Goal: Task Accomplishment & Management: Manage account settings

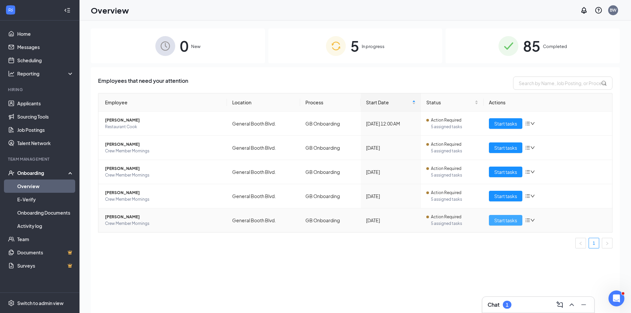
click at [506, 222] on span "Start tasks" at bounding box center [505, 220] width 23 height 7
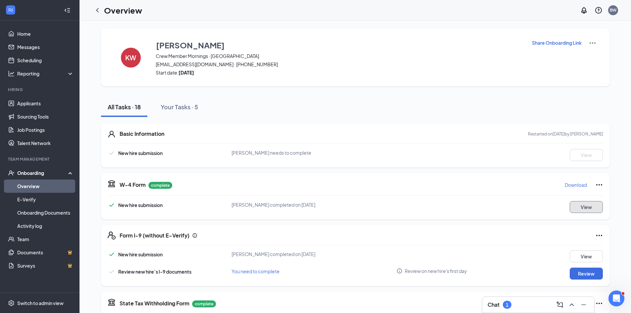
click at [586, 207] on button "View" at bounding box center [586, 207] width 33 height 12
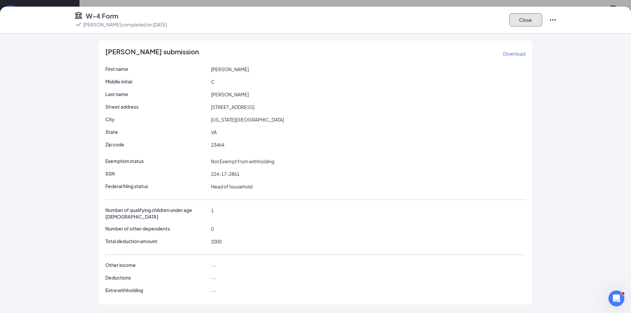
click at [521, 20] on button "Close" at bounding box center [525, 19] width 33 height 13
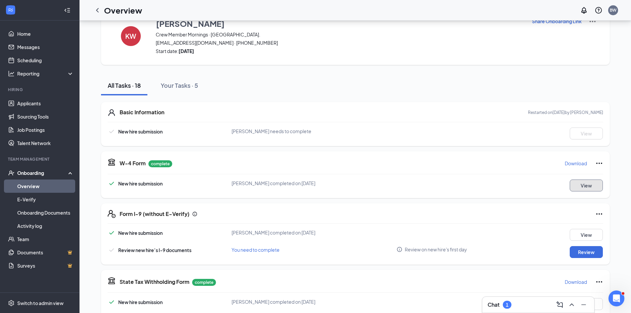
scroll to position [33, 0]
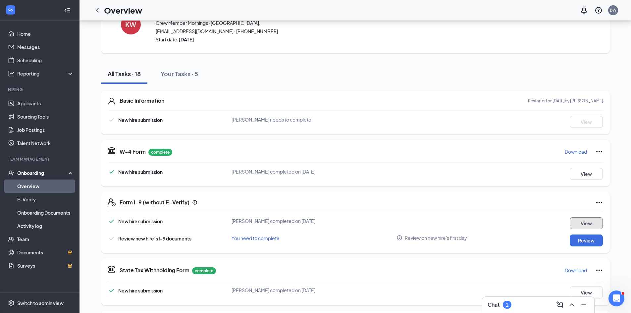
click at [583, 222] on button "View" at bounding box center [586, 223] width 33 height 12
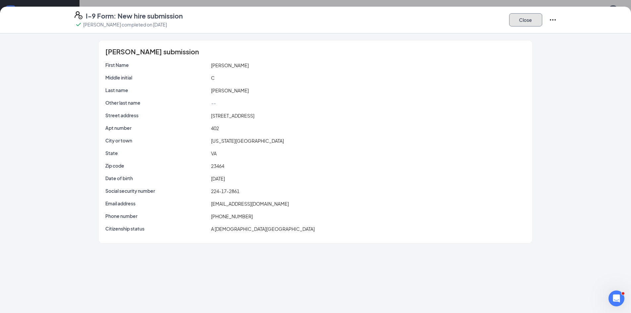
click at [522, 18] on button "Close" at bounding box center [525, 19] width 33 height 13
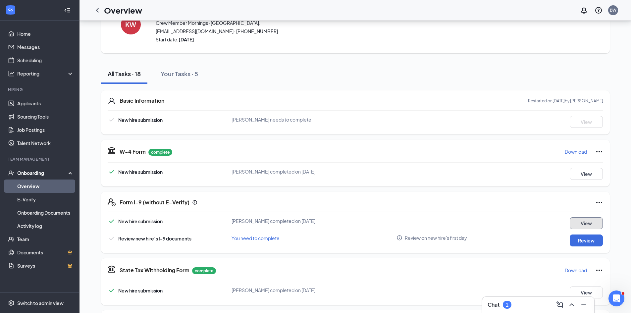
scroll to position [66, 0]
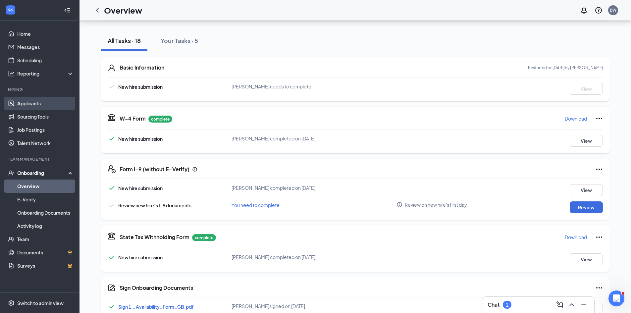
click at [30, 104] on link "Applicants" at bounding box center [45, 103] width 57 height 13
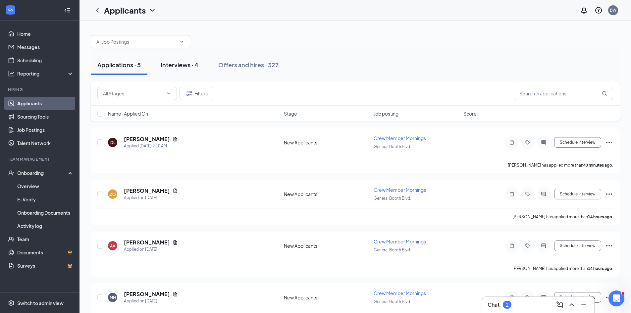
click at [169, 63] on div "Interviews · 4" at bounding box center [180, 65] width 38 height 8
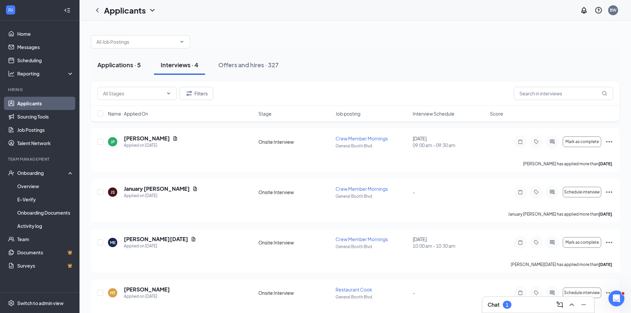
click at [112, 66] on div "Applications · 5" at bounding box center [118, 65] width 43 height 8
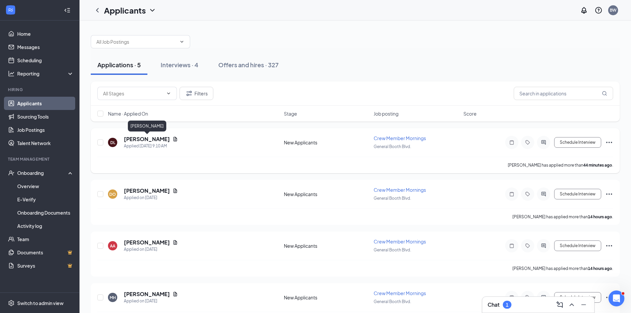
click at [154, 141] on h5 "[PERSON_NAME]" at bounding box center [147, 138] width 46 height 7
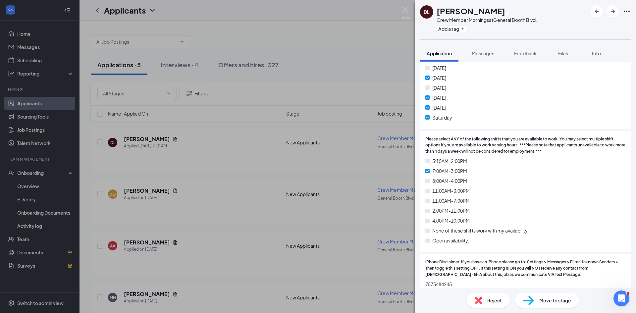
scroll to position [331, 0]
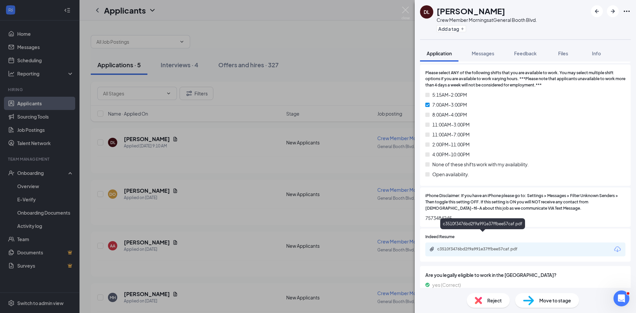
click at [495, 246] on div "c3510f3476bd2f9a991e37ffbee57caf.pdf" at bounding box center [483, 248] width 93 height 5
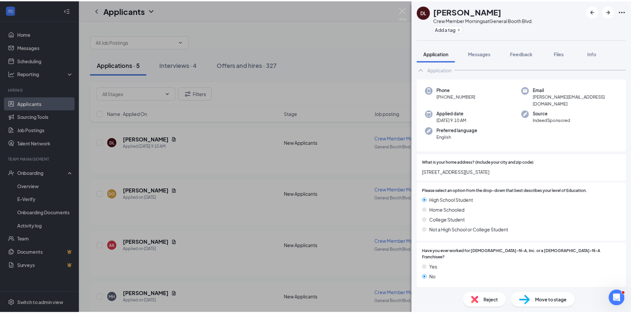
scroll to position [0, 0]
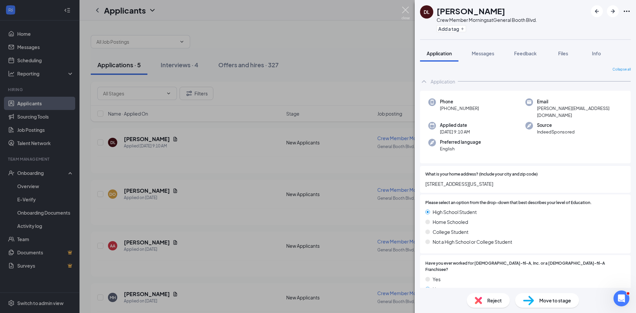
click at [406, 12] on img at bounding box center [405, 13] width 8 height 13
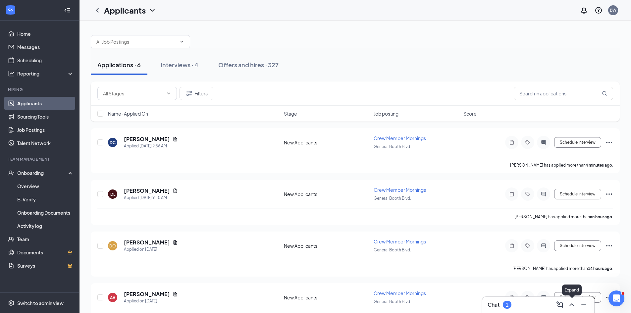
click at [571, 304] on icon "ChevronUp" at bounding box center [571, 304] width 4 height 3
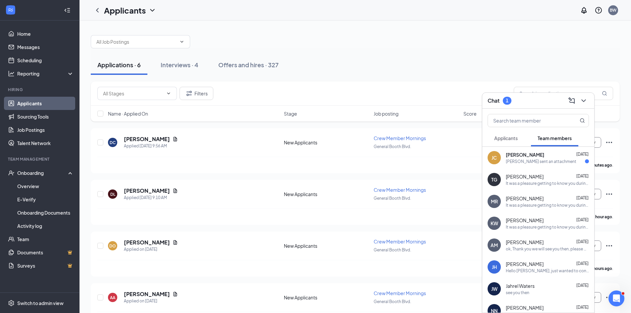
click at [541, 163] on div "[PERSON_NAME] sent an attachment" at bounding box center [541, 162] width 71 height 6
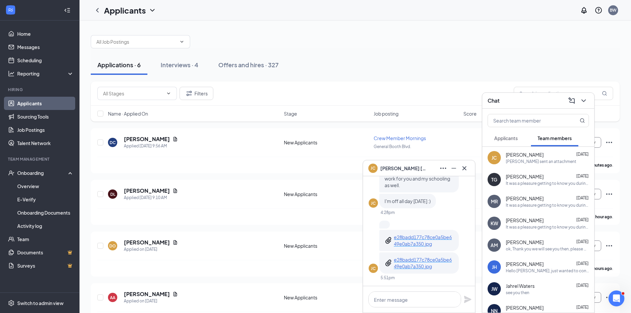
scroll to position [33, 0]
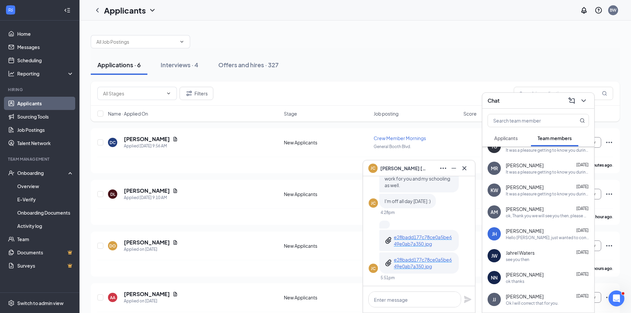
click at [537, 238] on div "Hello [PERSON_NAME], just wanted to confirm this [DATE] at 9am for orientation." at bounding box center [547, 238] width 83 height 6
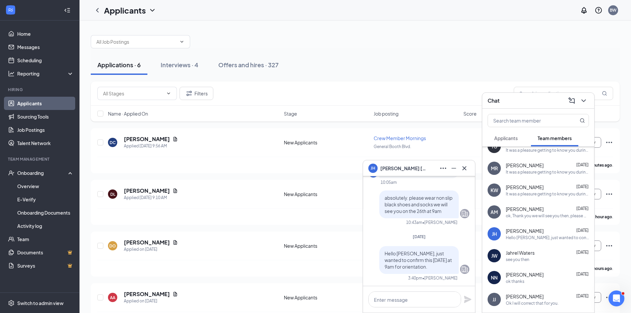
scroll to position [0, 0]
click at [390, 295] on textarea at bounding box center [414, 299] width 93 height 16
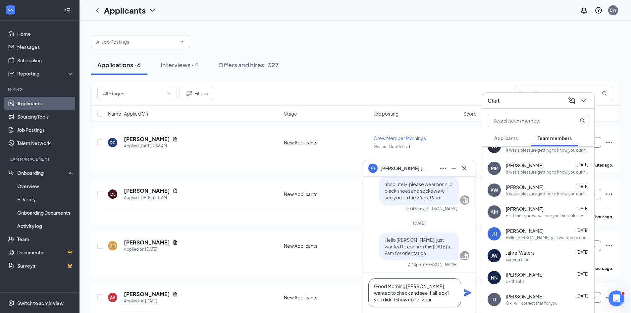
click at [400, 303] on textarea "Good Morning [PERSON_NAME], wanted to check and see if all is ok? you didn't sh…" at bounding box center [414, 292] width 93 height 29
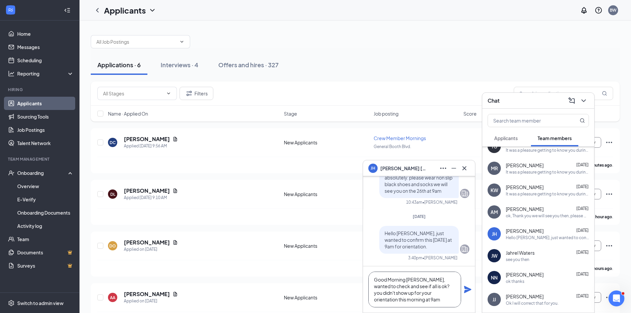
type textarea "Good Morning [PERSON_NAME], wanted to check and see if all is ok? you didn't sh…"
click at [468, 286] on icon "Plane" at bounding box center [468, 289] width 8 height 8
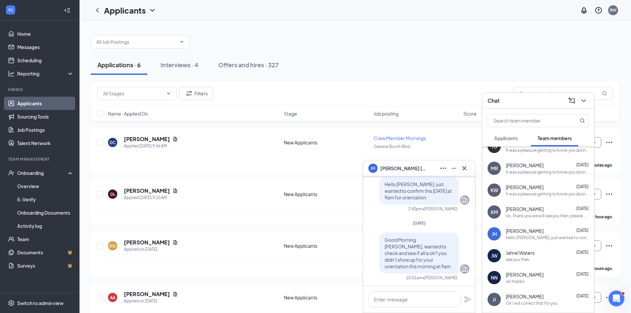
scroll to position [0, 0]
click at [466, 167] on icon "Cross" at bounding box center [464, 168] width 4 height 4
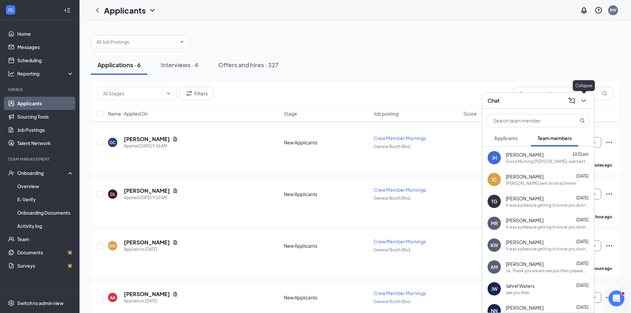
click at [583, 101] on icon "ChevronDown" at bounding box center [583, 100] width 4 height 3
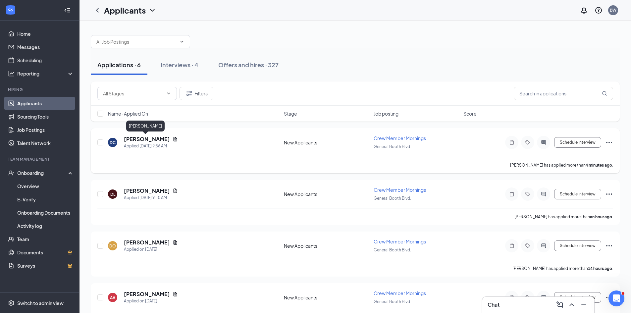
click at [153, 138] on h5 "[PERSON_NAME]" at bounding box center [147, 138] width 46 height 7
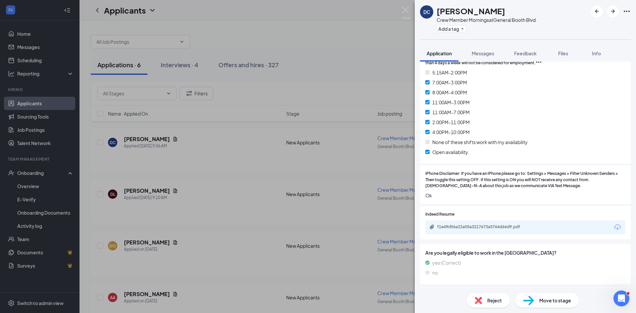
scroll to position [364, 0]
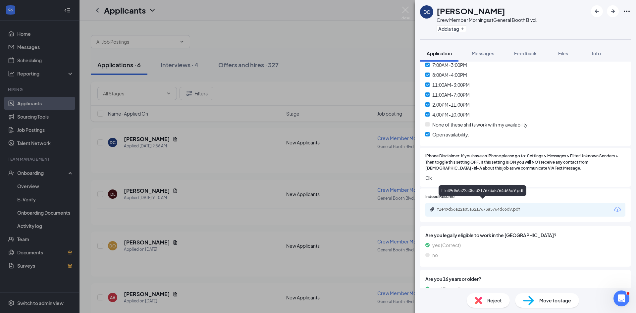
click at [484, 207] on div "f1e49d56a22a05a3217673a5764d66d9.pdf" at bounding box center [483, 209] width 93 height 5
click at [492, 303] on span "Reject" at bounding box center [494, 300] width 15 height 7
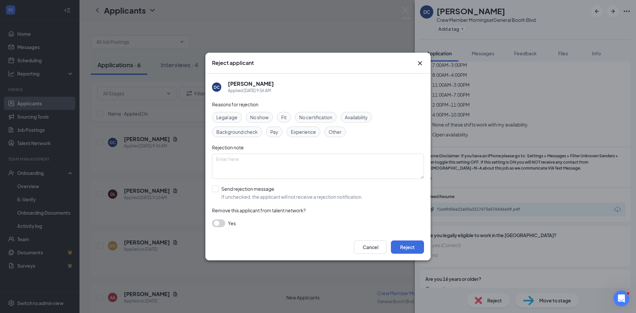
click at [285, 118] on span "Fit" at bounding box center [283, 117] width 5 height 7
click at [367, 251] on button "Cancel" at bounding box center [370, 246] width 33 height 13
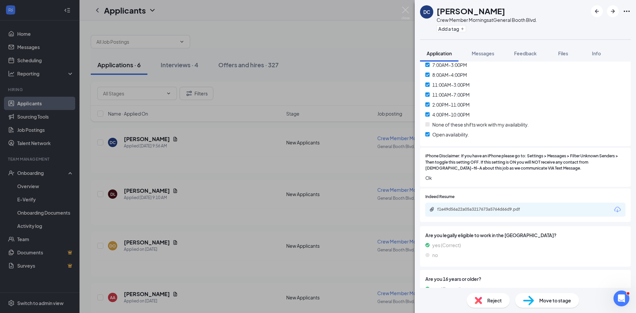
click at [406, 6] on div "DC [PERSON_NAME] Crew Member Mornings at [GEOGRAPHIC_DATA]. Add a tag Applicati…" at bounding box center [318, 156] width 636 height 313
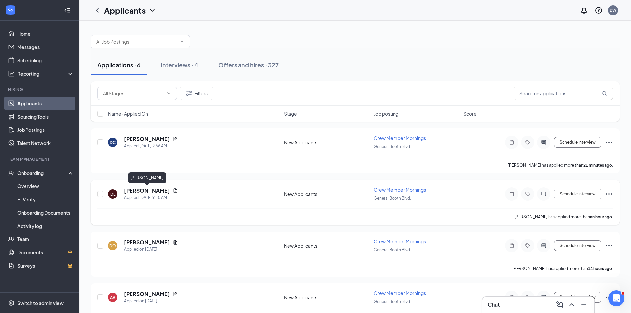
click at [146, 191] on h5 "[PERSON_NAME]" at bounding box center [147, 190] width 46 height 7
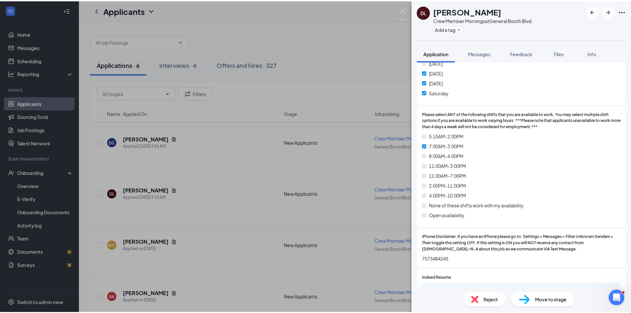
scroll to position [298, 0]
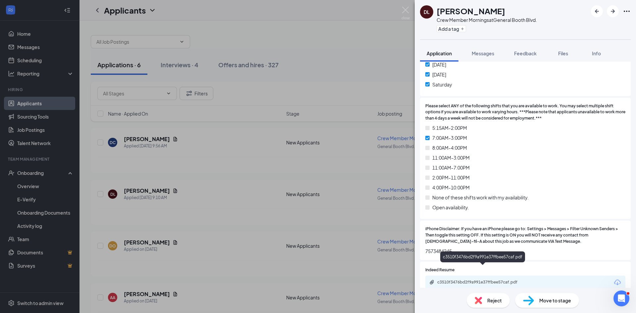
click at [468, 280] on div "c3510f3476bd2f9a991e37ffbee57caf.pdf" at bounding box center [483, 282] width 93 height 5
click at [405, 8] on img at bounding box center [405, 13] width 8 height 13
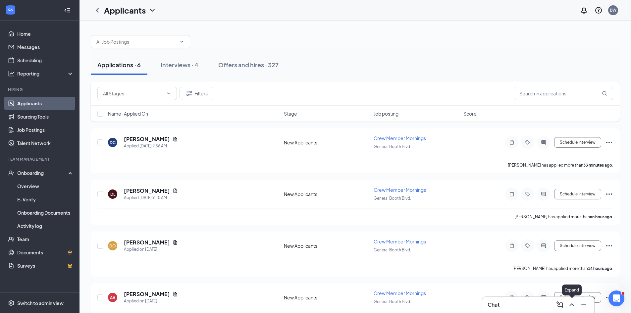
click at [571, 303] on icon "ChevronUp" at bounding box center [572, 305] width 8 height 8
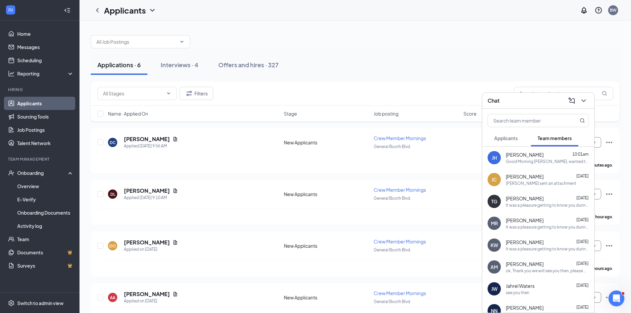
click at [533, 184] on div "[PERSON_NAME] sent an attachment" at bounding box center [541, 183] width 71 height 6
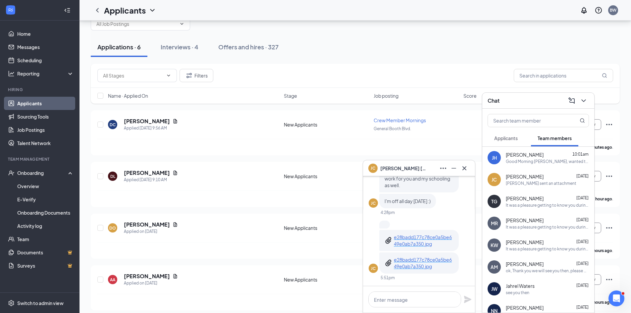
scroll to position [33, 0]
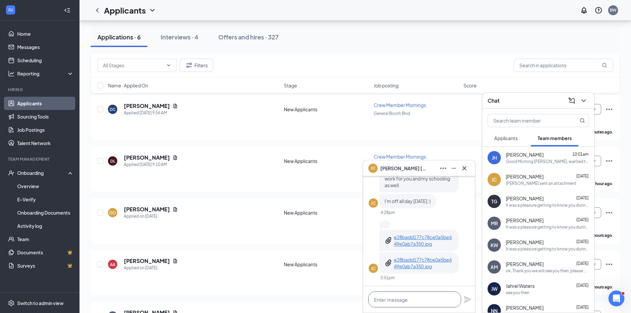
click at [411, 304] on textarea at bounding box center [414, 299] width 93 height 16
type textarea "w"
type textarea "we can do [DATE] morning at 9am"
click at [468, 298] on icon "Plane" at bounding box center [467, 299] width 7 height 7
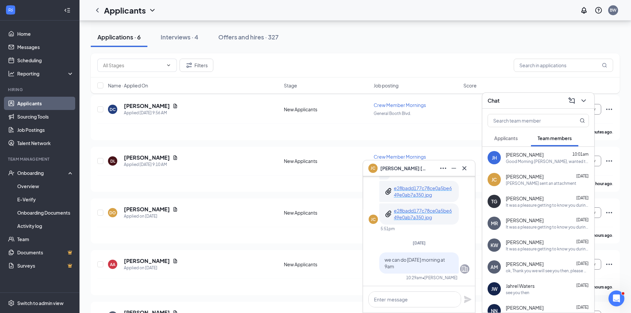
click at [410, 190] on p "e28badd177c78ce0a5be649e0ab7a350.jpg" at bounding box center [424, 191] width 60 height 13
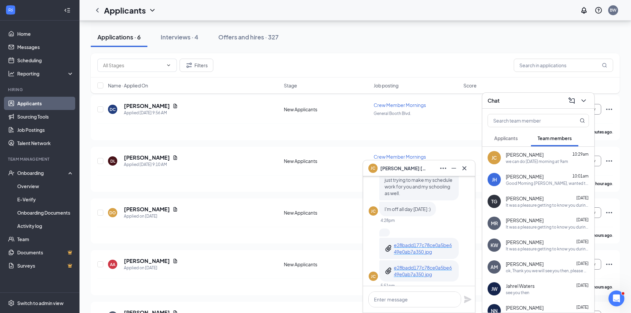
scroll to position [-66, 0]
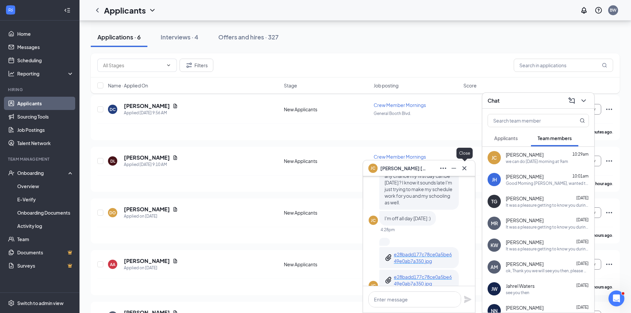
click at [465, 165] on icon "Cross" at bounding box center [464, 168] width 8 height 8
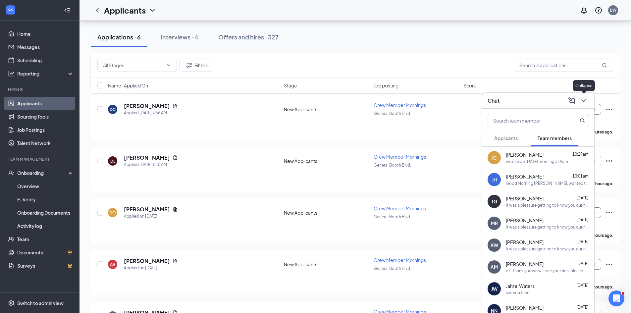
click at [582, 101] on icon "ChevronDown" at bounding box center [584, 101] width 8 height 8
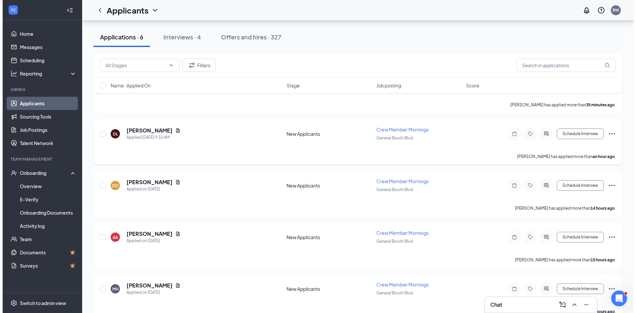
scroll to position [66, 0]
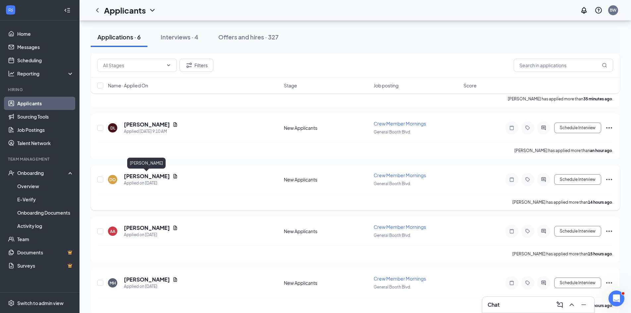
click at [149, 175] on h5 "[PERSON_NAME]" at bounding box center [147, 176] width 46 height 7
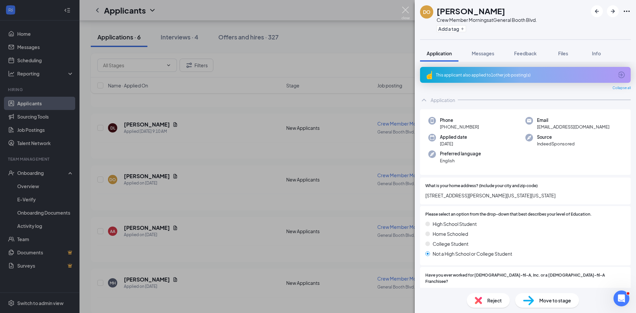
click at [404, 8] on img at bounding box center [405, 13] width 8 height 13
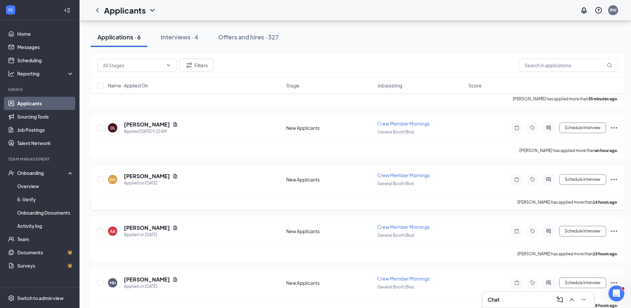
click at [614, 180] on icon "Ellipses" at bounding box center [614, 179] width 6 height 1
click at [469, 192] on div "DO [PERSON_NAME] Applied on [DATE] New Applicants Crew Member Mornings General …" at bounding box center [357, 183] width 521 height 22
click at [159, 176] on h5 "[PERSON_NAME]" at bounding box center [147, 176] width 46 height 7
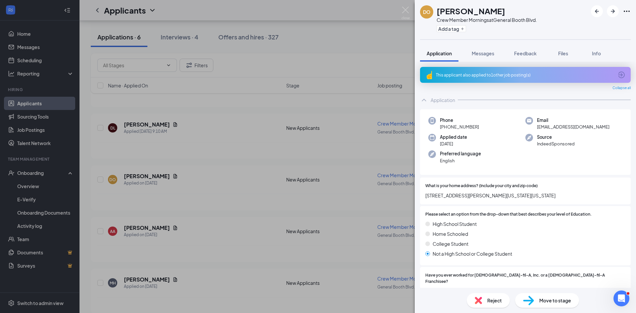
click at [539, 301] on span "Move to stage" at bounding box center [555, 300] width 32 height 7
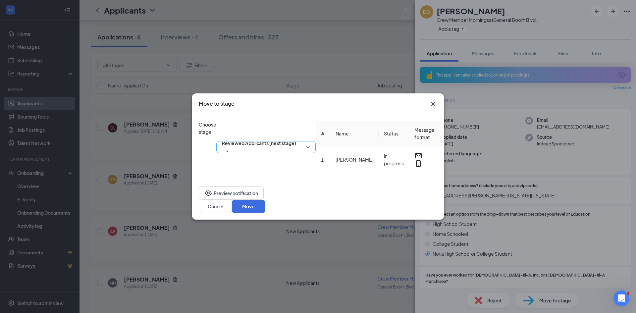
click at [316, 130] on div "Reviewed Applicants (next stage)" at bounding box center [265, 147] width 99 height 52
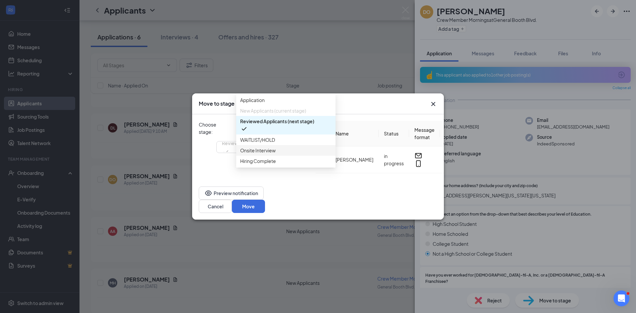
click at [278, 154] on span "Onsite Interview" at bounding box center [285, 150] width 91 height 7
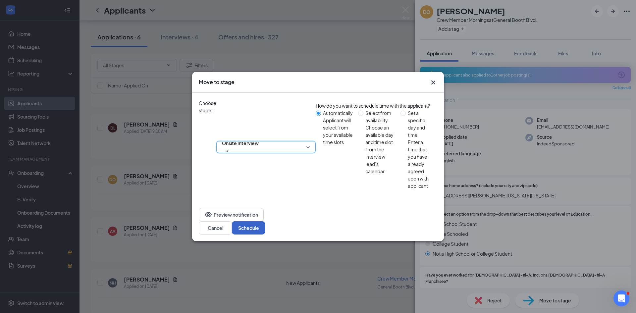
click at [265, 221] on button "Schedule" at bounding box center [248, 227] width 33 height 13
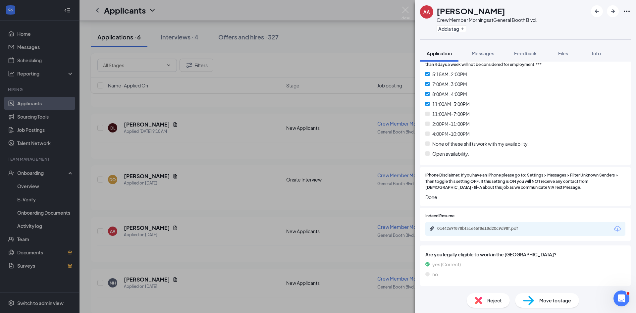
scroll to position [364, 0]
click at [475, 225] on div "0c442e9f878bfa1e65f8618d20c9d98f.pdf" at bounding box center [483, 227] width 93 height 5
click at [548, 302] on span "Move to stage" at bounding box center [555, 300] width 32 height 7
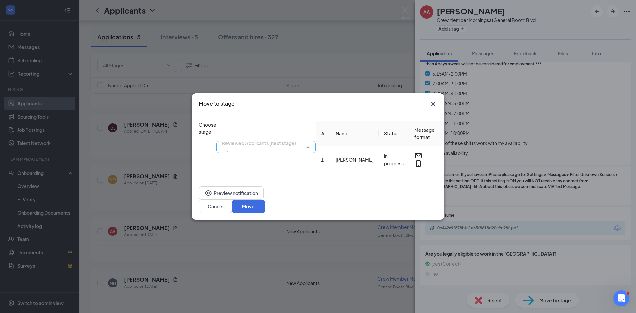
click at [316, 129] on div "Reviewed Applicants (next stage) 3228467 3228468 Application New Applicants (cu…" at bounding box center [265, 147] width 99 height 52
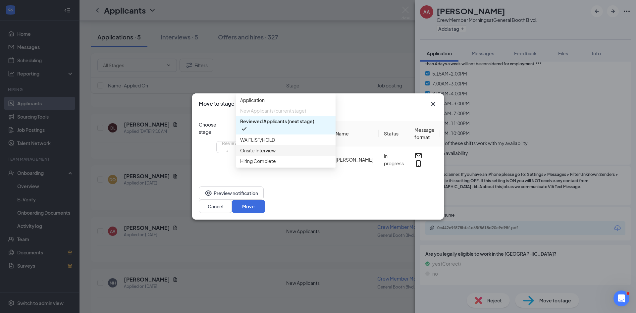
click at [273, 154] on span "Onsite Interview" at bounding box center [257, 150] width 35 height 7
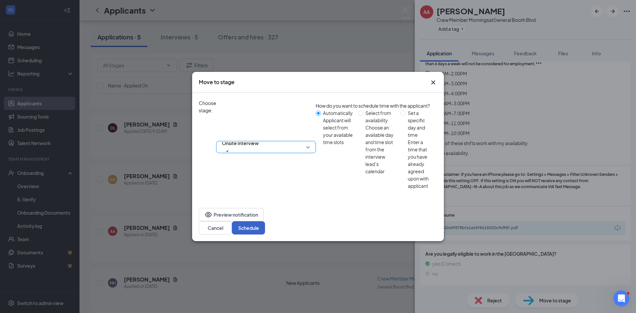
click at [265, 221] on button "Schedule" at bounding box center [248, 227] width 33 height 13
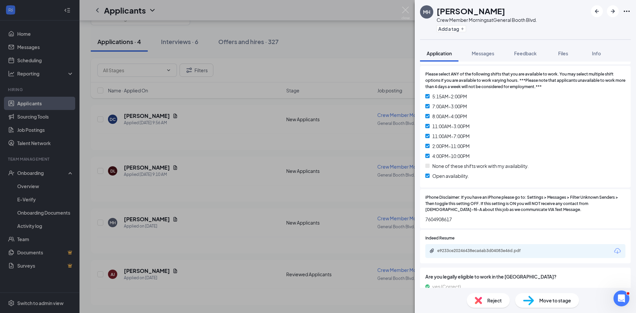
scroll to position [364, 0]
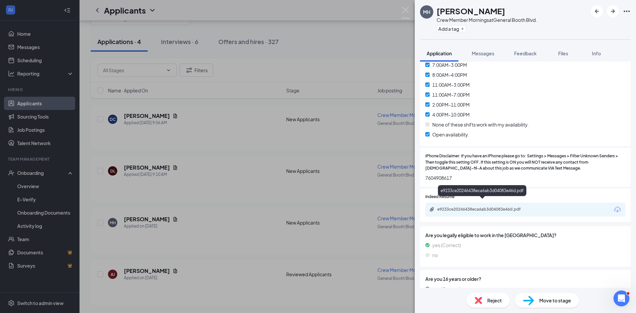
click at [469, 207] on div "e9233ce20246438eca6ab3d04083e46d.pdf" at bounding box center [483, 209] width 93 height 5
click at [547, 303] on span "Move to stage" at bounding box center [555, 300] width 32 height 7
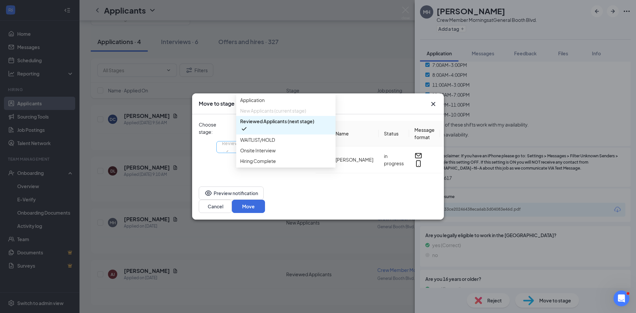
click at [316, 131] on div "Reviewed Applicants (next stage) 3228468 3228469 3949724 Application New Applic…" at bounding box center [265, 147] width 99 height 52
click at [269, 154] on span "Onsite Interview" at bounding box center [257, 150] width 35 height 7
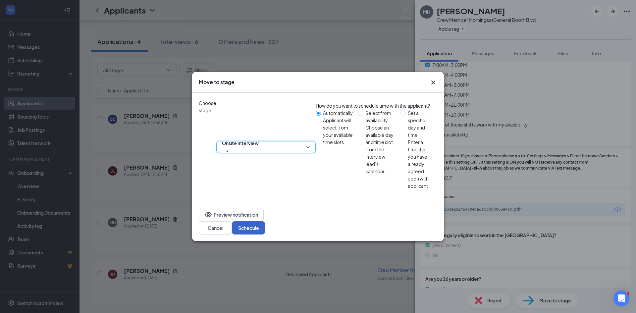
click at [265, 221] on button "Schedule" at bounding box center [248, 227] width 33 height 13
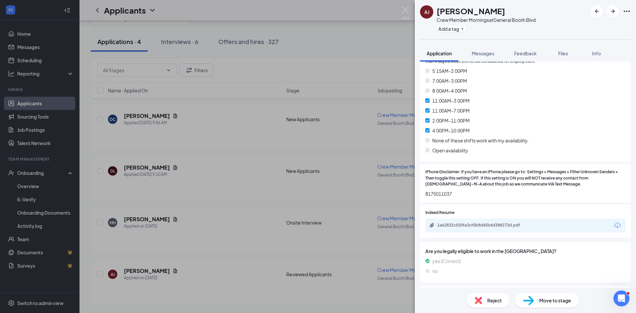
scroll to position [364, 0]
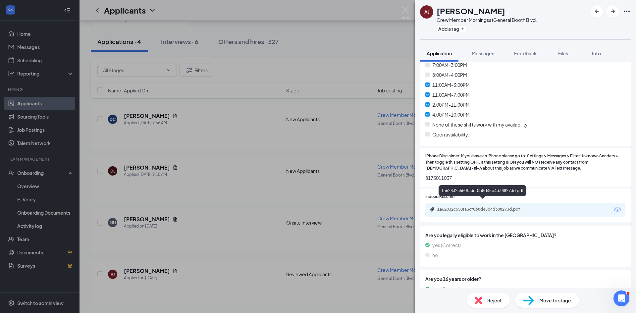
click at [470, 207] on div "1a62832c550fa3cf0b8d45b4d388273d.pdf" at bounding box center [483, 209] width 93 height 5
click at [545, 299] on span "Move to stage" at bounding box center [555, 300] width 32 height 7
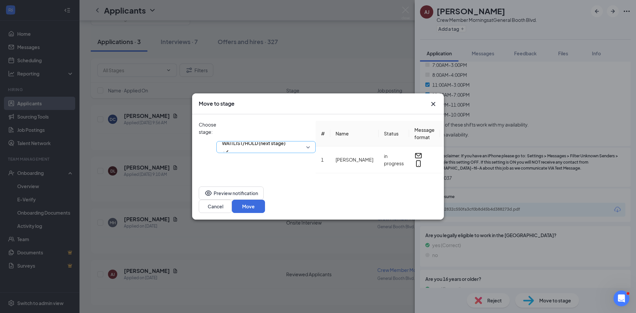
click at [310, 142] on span "WAITLIST/HOLD (next stage)" at bounding box center [266, 147] width 88 height 10
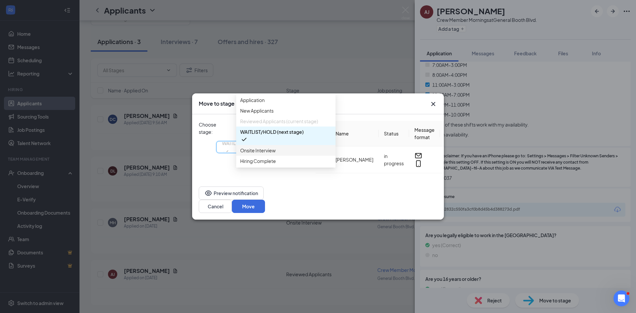
click at [262, 154] on span "Onsite Interview" at bounding box center [257, 150] width 35 height 7
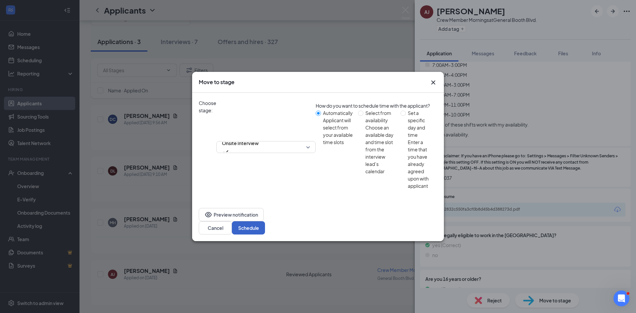
click at [265, 221] on button "Schedule" at bounding box center [248, 227] width 33 height 13
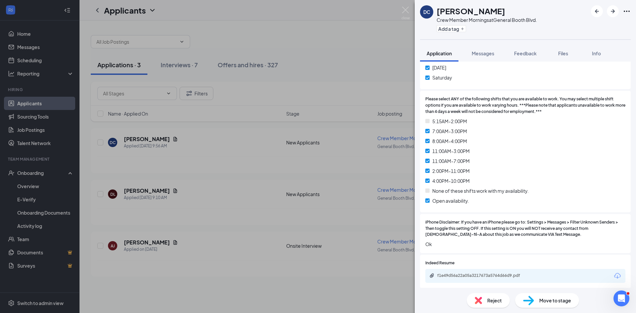
scroll to position [331, 0]
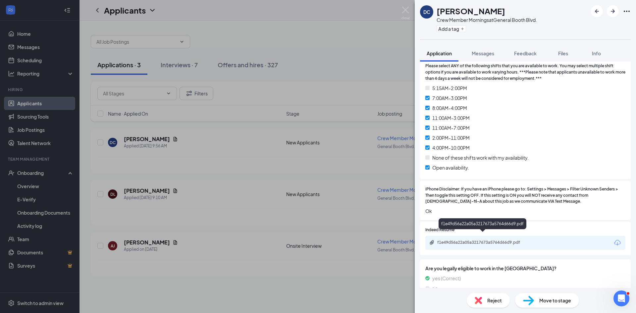
click at [463, 240] on div "f1e49d56a22a05a3217673a5764d66d9.pdf" at bounding box center [483, 242] width 93 height 5
click at [406, 10] on img at bounding box center [405, 13] width 8 height 13
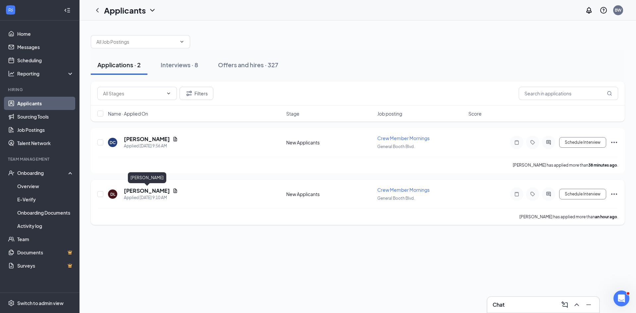
click at [160, 192] on h5 "[PERSON_NAME]" at bounding box center [147, 190] width 46 height 7
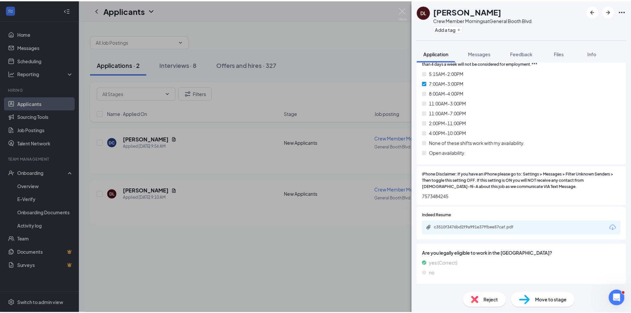
scroll to position [364, 0]
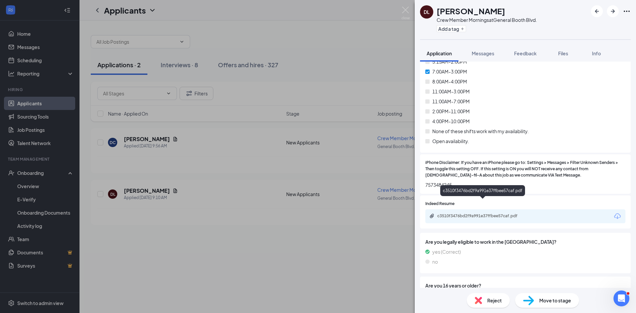
click at [491, 213] on div "c3510f3476bd2f9a991e37ffbee57caf.pdf" at bounding box center [483, 215] width 93 height 5
click at [494, 302] on span "Reject" at bounding box center [494, 300] width 15 height 7
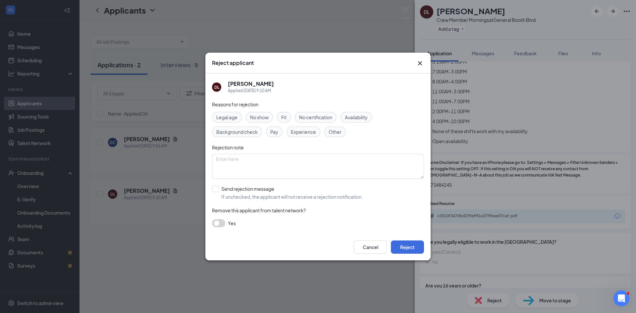
click at [283, 113] on div "Fit" at bounding box center [284, 117] width 14 height 11
click at [217, 190] on input "Send rejection message If unchecked, the applicant will not receive a rejection…" at bounding box center [287, 192] width 151 height 15
checkbox input "true"
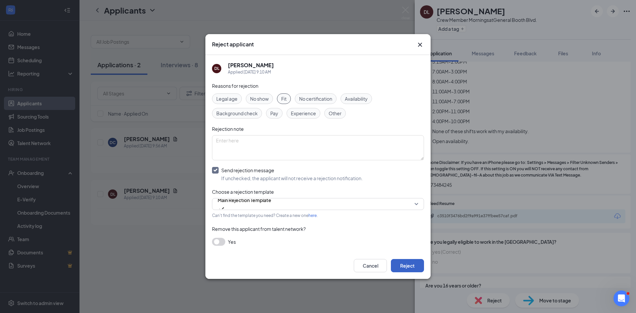
click at [407, 269] on button "Reject" at bounding box center [407, 265] width 33 height 13
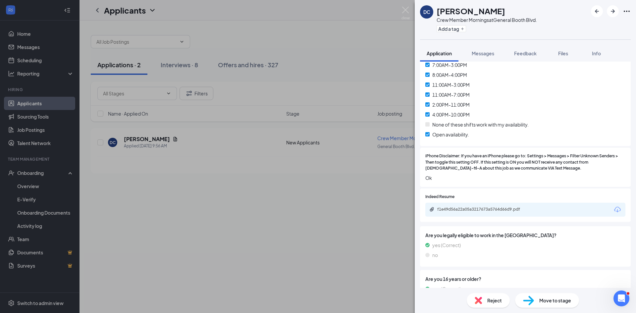
click at [369, 274] on div "DC [PERSON_NAME] Crew Member Mornings at [GEOGRAPHIC_DATA]. Add a tag Applicati…" at bounding box center [318, 156] width 636 height 313
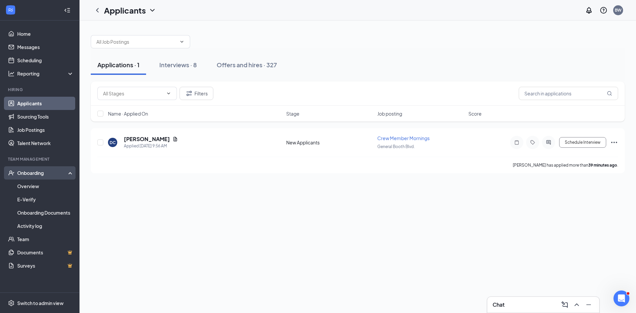
click at [43, 173] on div "Onboarding" at bounding box center [42, 173] width 51 height 7
click at [31, 173] on div "Onboarding" at bounding box center [42, 173] width 51 height 7
click at [29, 186] on link "Overview" at bounding box center [45, 185] width 57 height 13
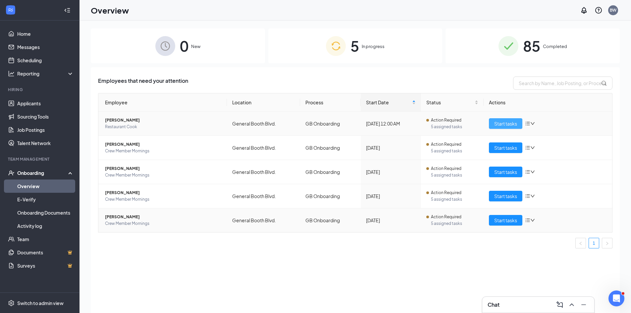
click at [504, 126] on span "Start tasks" at bounding box center [505, 123] width 23 height 7
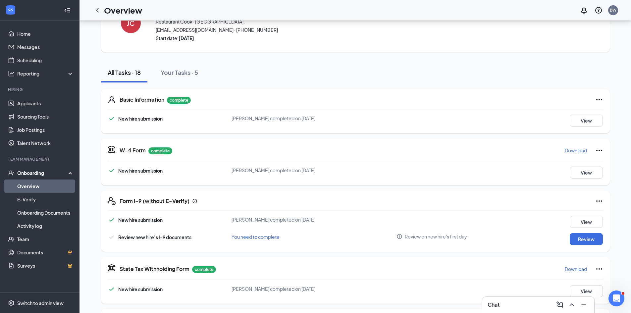
scroll to position [66, 0]
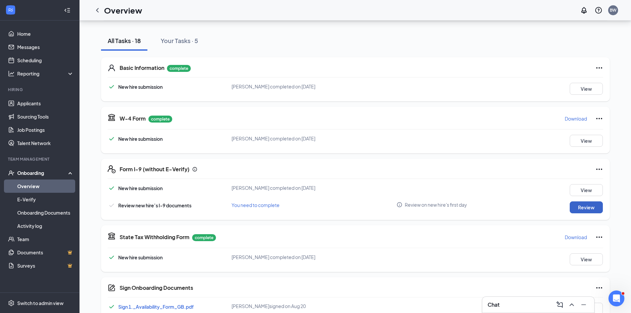
click at [595, 209] on button "Review" at bounding box center [586, 207] width 33 height 12
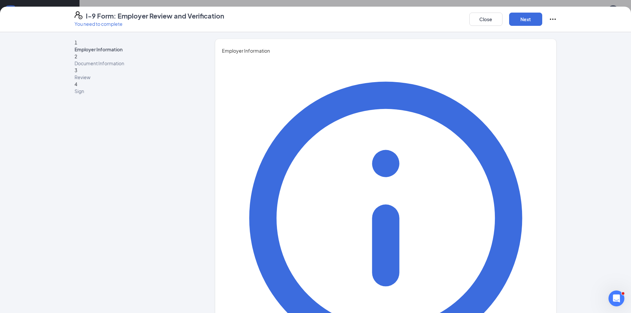
type input "[PERSON_NAME]"
type input "White"
type input "Director"
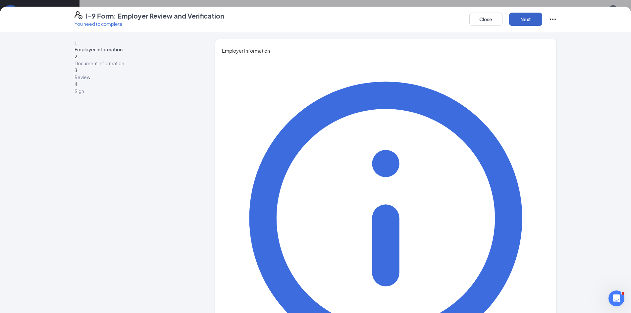
click at [531, 20] on button "Next" at bounding box center [525, 19] width 33 height 13
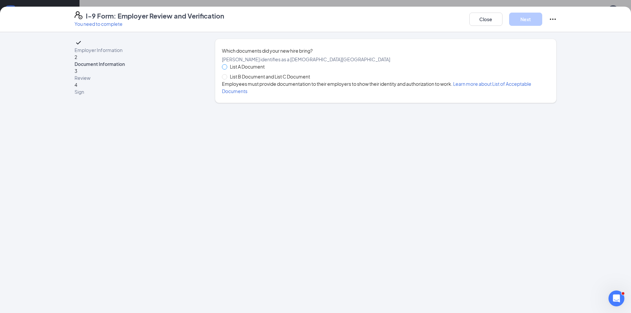
click at [227, 70] on span at bounding box center [224, 66] width 5 height 5
click at [227, 69] on input "List A Document" at bounding box center [224, 66] width 5 height 5
radio input "true"
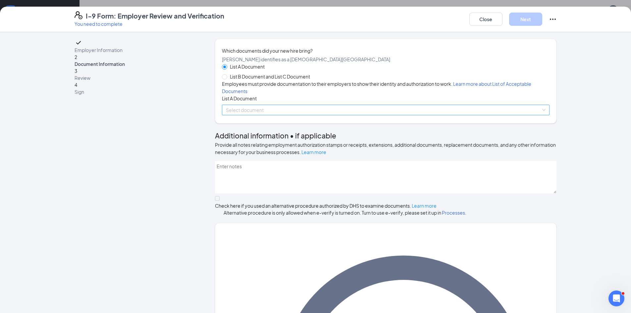
click at [238, 115] on input "search" at bounding box center [383, 110] width 315 height 10
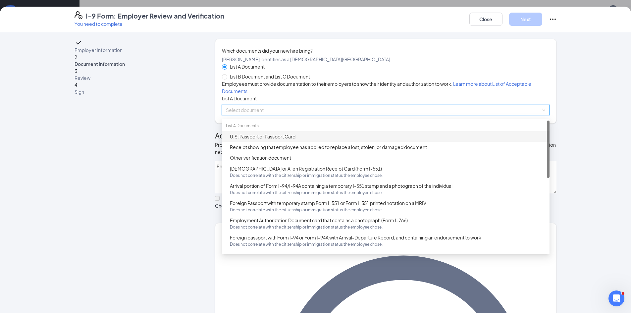
click at [251, 140] on div "U.S. Passport or Passport Card" at bounding box center [388, 136] width 316 height 7
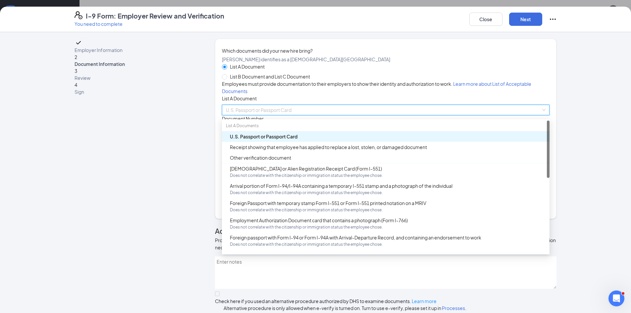
click at [251, 140] on div "U.S. Passport or Passport Card" at bounding box center [388, 136] width 316 height 7
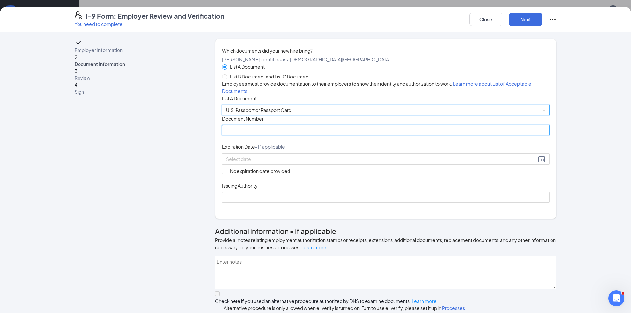
click at [249, 135] on input "Document Number" at bounding box center [386, 130] width 328 height 11
type input "659123878"
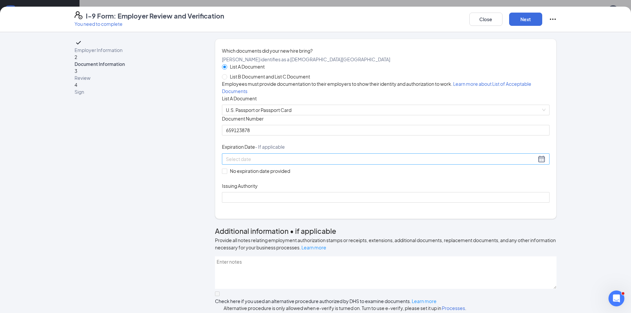
click at [331, 163] on div at bounding box center [386, 159] width 320 height 8
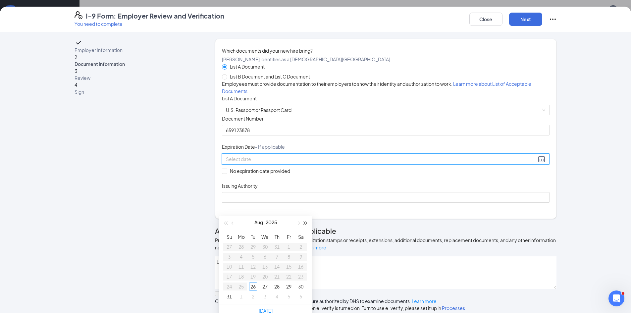
click at [307, 222] on button "button" at bounding box center [305, 222] width 7 height 13
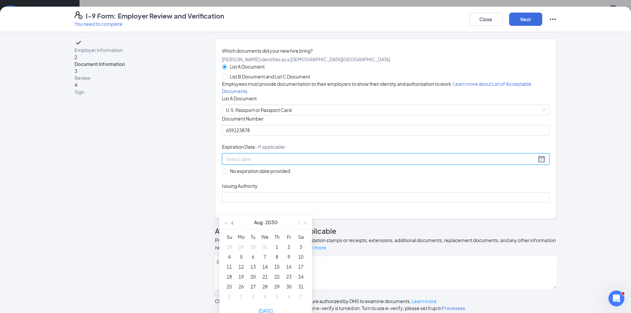
click at [235, 224] on button "button" at bounding box center [232, 222] width 7 height 13
type input "[DATE]"
click at [227, 287] on div "23" at bounding box center [229, 286] width 8 height 8
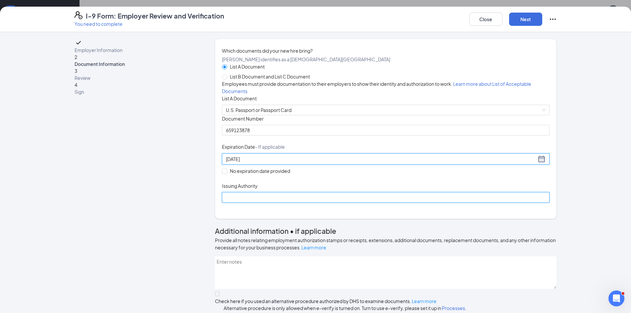
click at [270, 203] on input "Issuing Authority" at bounding box center [386, 197] width 328 height 11
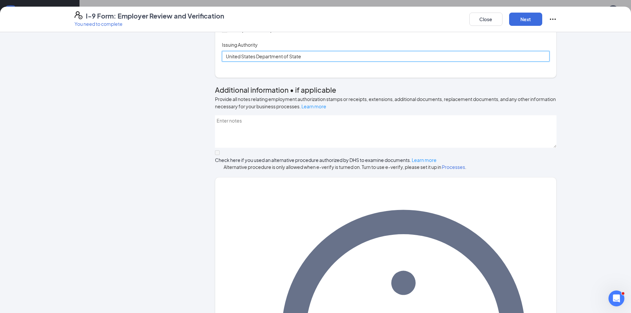
scroll to position [232, 0]
type input "United States Department of State"
click at [535, 20] on button "Next" at bounding box center [525, 19] width 33 height 13
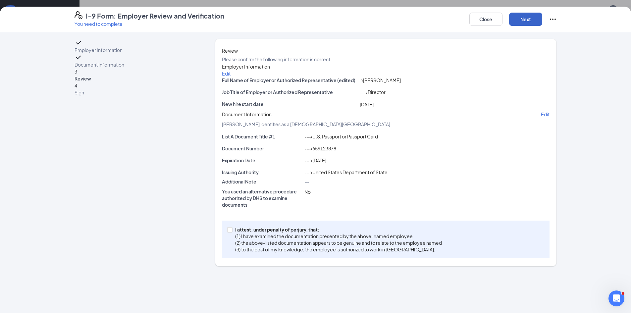
scroll to position [32, 0]
click at [230, 232] on span at bounding box center [229, 229] width 5 height 5
click at [230, 232] on input "I attest, under penalty of [PERSON_NAME], that: (1) I have examined the documen…" at bounding box center [229, 229] width 5 height 5
checkbox input "true"
click at [525, 19] on button "Next" at bounding box center [525, 19] width 33 height 13
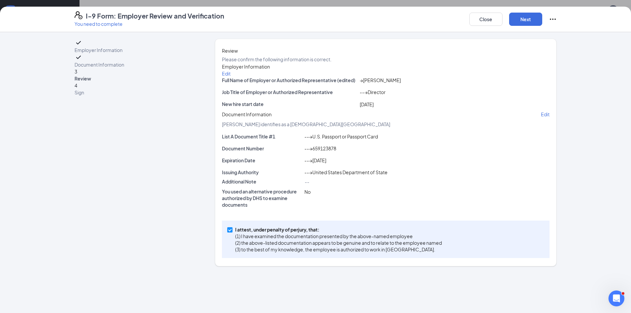
scroll to position [0, 0]
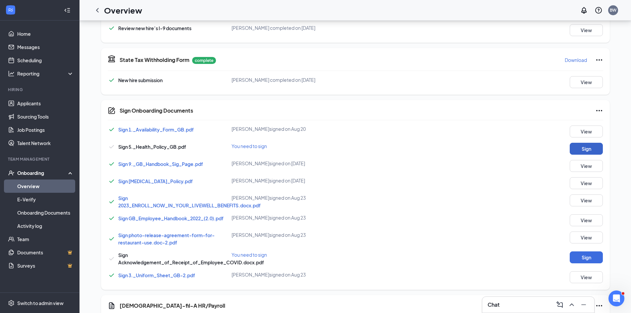
click at [588, 155] on button "Sign" at bounding box center [586, 149] width 33 height 12
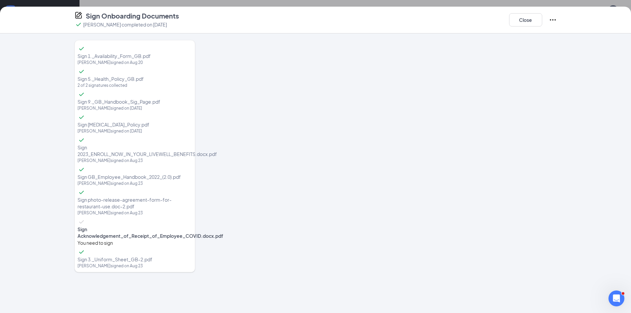
scroll to position [199, 0]
click at [524, 19] on button "Close" at bounding box center [525, 19] width 33 height 13
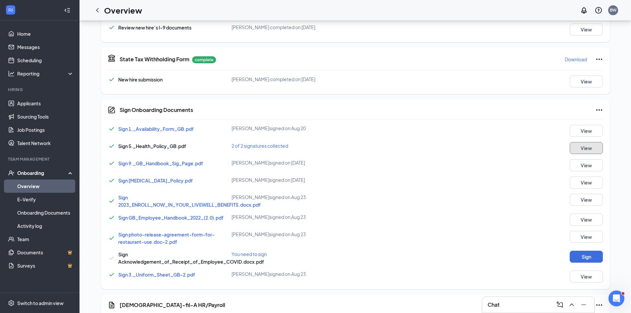
scroll to position [265, 0]
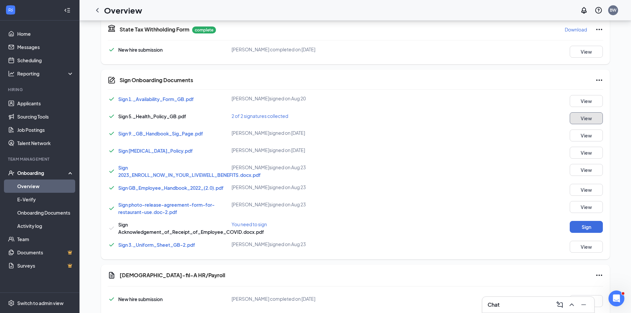
click at [585, 124] on button "View" at bounding box center [586, 118] width 33 height 12
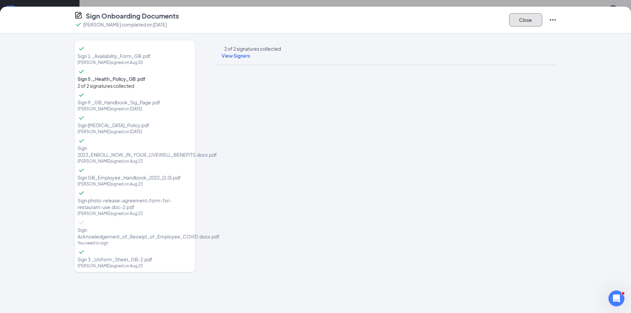
click at [526, 20] on button "Close" at bounding box center [525, 19] width 33 height 13
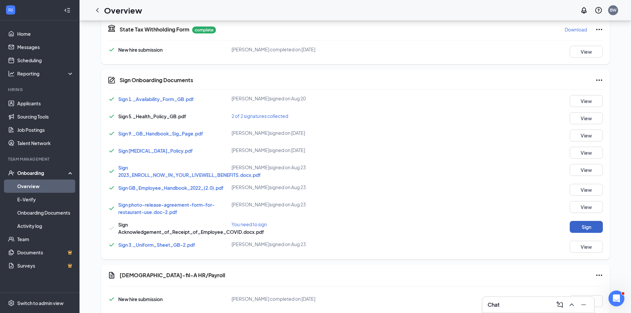
click at [590, 233] on button "Sign" at bounding box center [586, 227] width 33 height 12
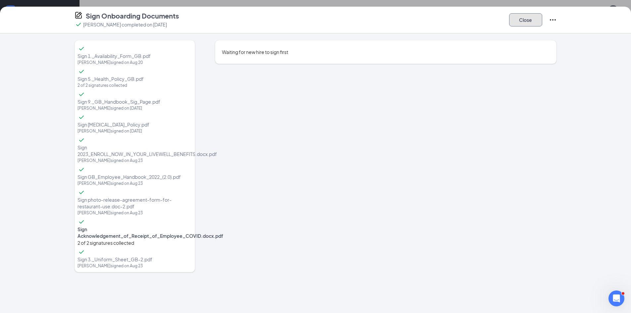
click at [532, 22] on button "Close" at bounding box center [525, 19] width 33 height 13
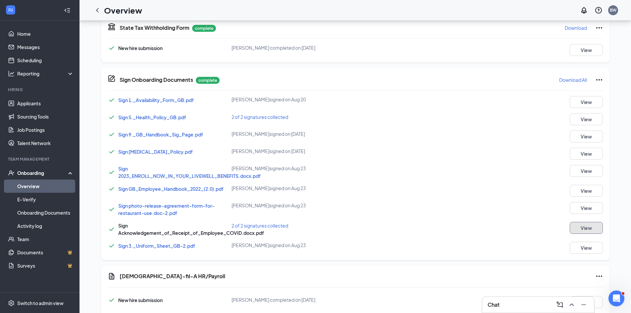
scroll to position [267, 0]
click at [587, 125] on button "View" at bounding box center [586, 119] width 33 height 12
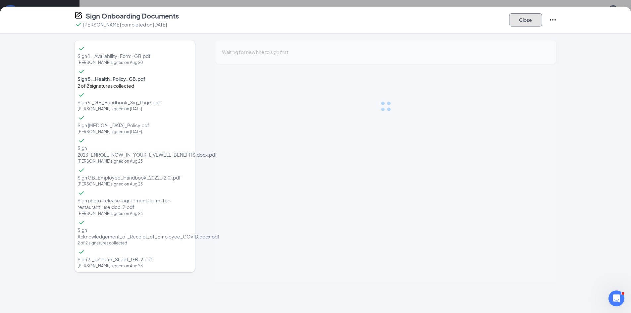
click at [518, 22] on button "Close" at bounding box center [525, 19] width 33 height 13
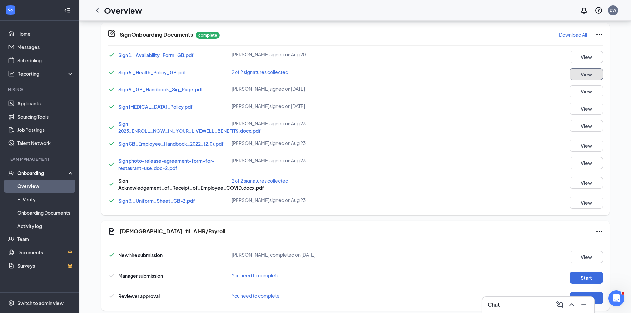
scroll to position [300, 0]
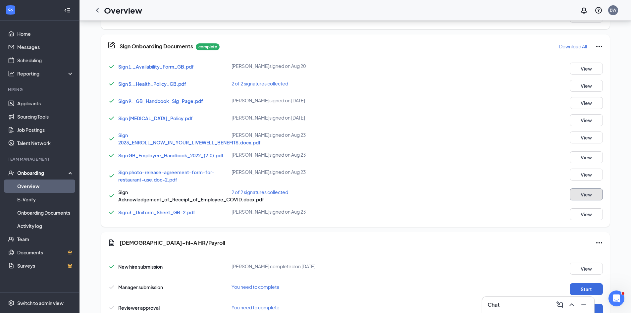
click at [582, 200] on button "View" at bounding box center [586, 194] width 33 height 12
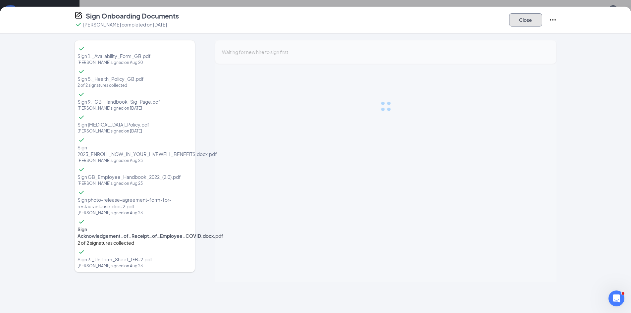
click at [524, 21] on button "Close" at bounding box center [525, 19] width 33 height 13
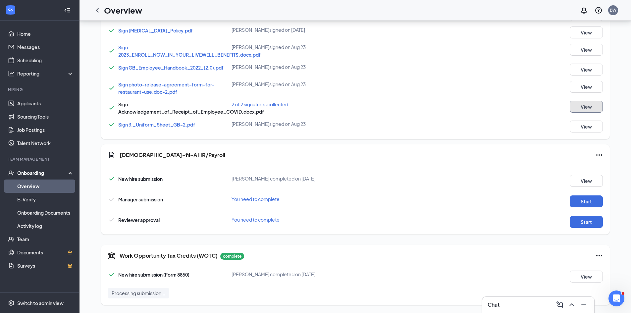
scroll to position [399, 0]
click at [580, 200] on button "Start" at bounding box center [586, 201] width 33 height 12
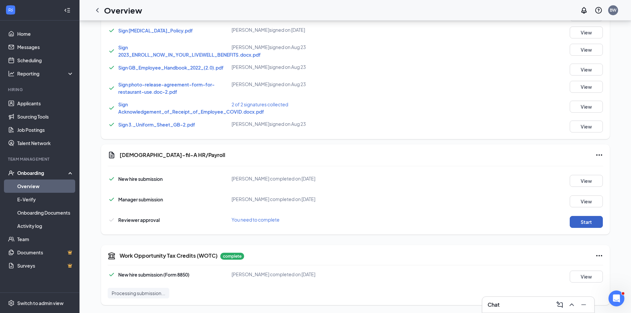
click at [596, 224] on button "Start" at bounding box center [586, 222] width 33 height 12
click at [588, 127] on button "View" at bounding box center [586, 127] width 33 height 12
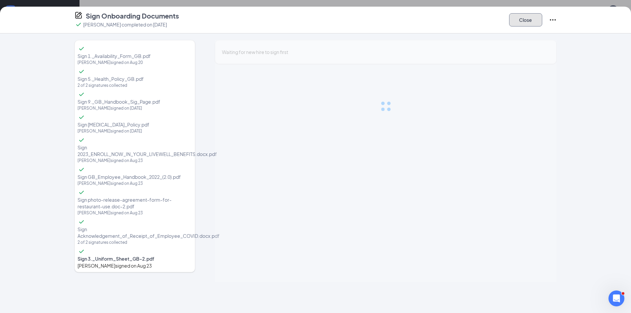
click at [533, 24] on button "Close" at bounding box center [525, 19] width 33 height 13
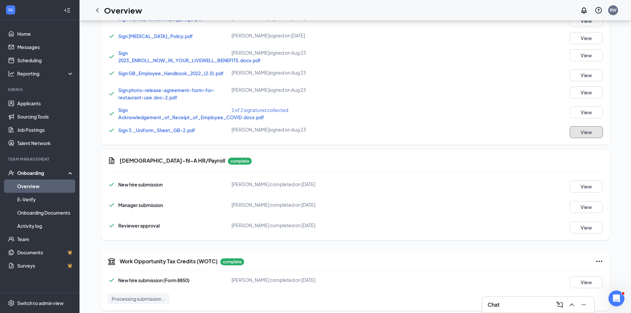
scroll to position [366, 0]
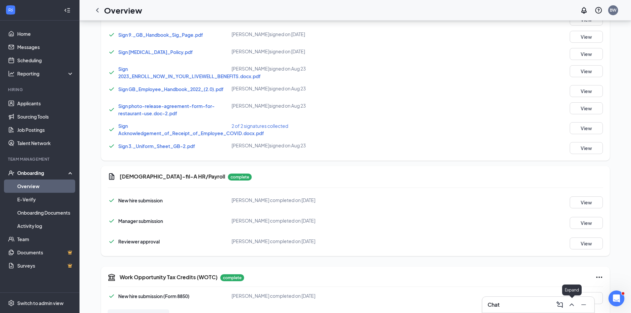
click at [572, 305] on icon "ChevronUp" at bounding box center [571, 304] width 4 height 3
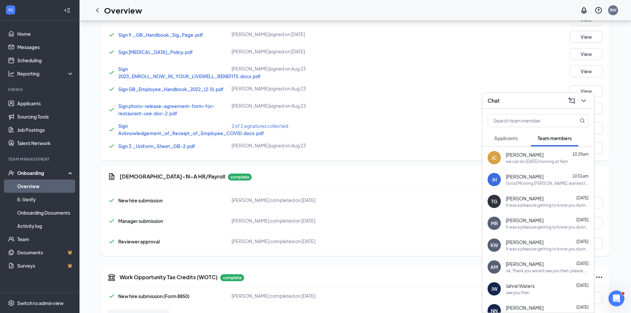
click at [540, 161] on div "we can do [DATE] morning at 9am" at bounding box center [537, 162] width 62 height 6
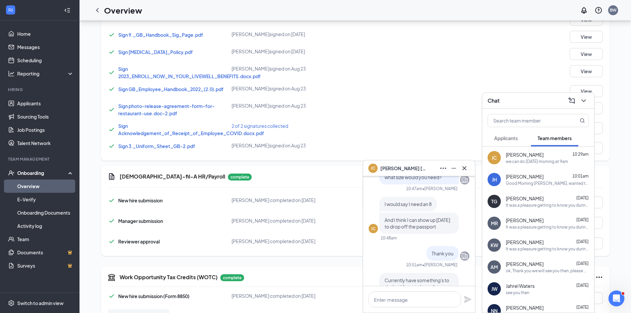
scroll to position [-431, 0]
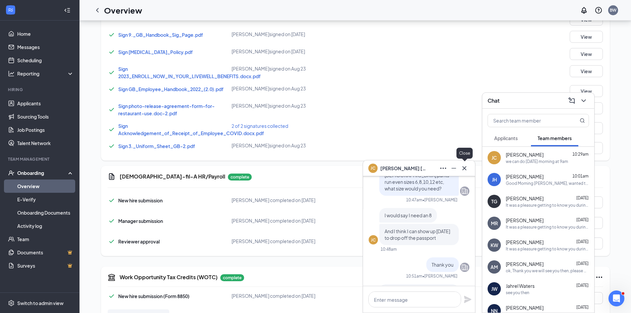
click at [462, 169] on icon "Cross" at bounding box center [464, 168] width 8 height 8
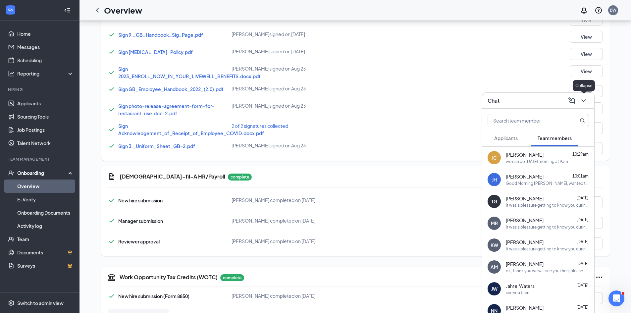
click at [583, 102] on icon "ChevronDown" at bounding box center [584, 101] width 8 height 8
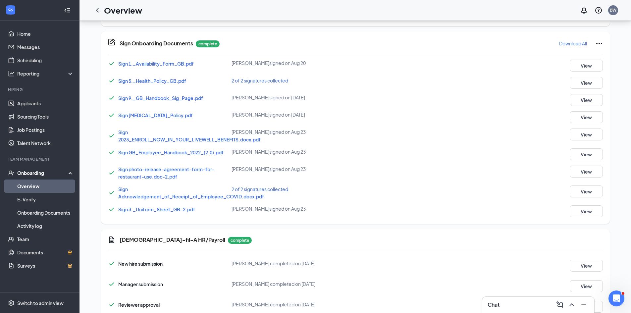
scroll to position [300, 0]
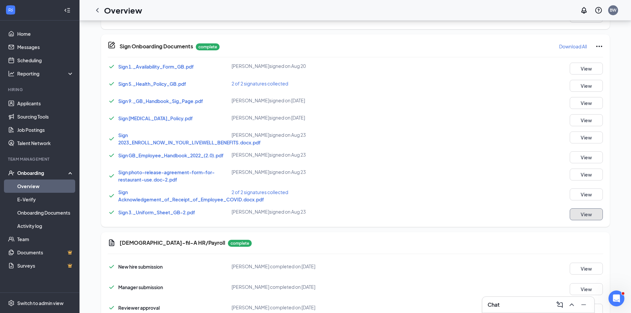
click at [578, 220] on button "View" at bounding box center [586, 214] width 33 height 12
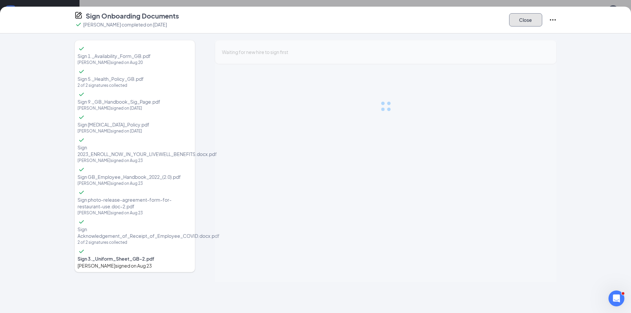
click at [530, 20] on button "Close" at bounding box center [525, 19] width 33 height 13
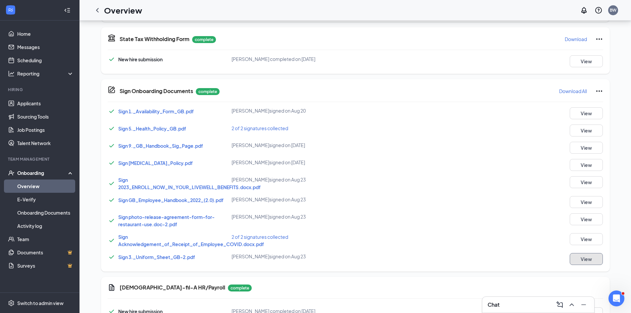
scroll to position [168, 0]
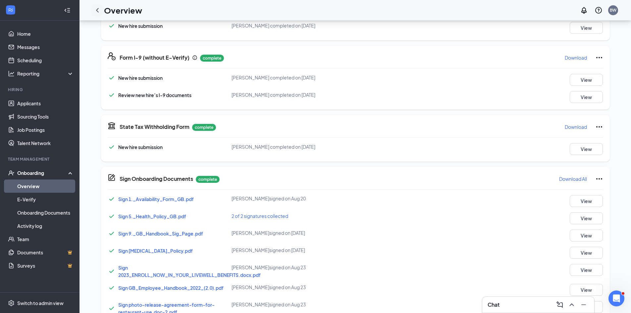
click at [97, 10] on icon "ChevronLeft" at bounding box center [97, 10] width 3 height 4
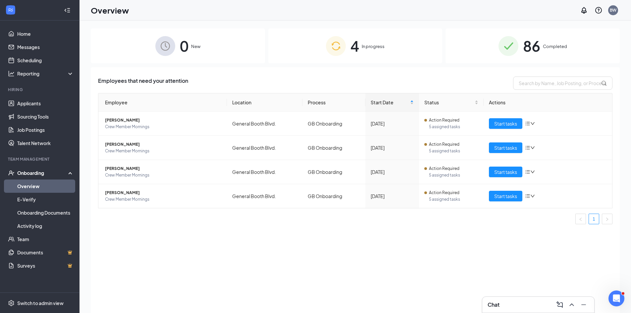
click at [534, 47] on span "86" at bounding box center [531, 45] width 17 height 23
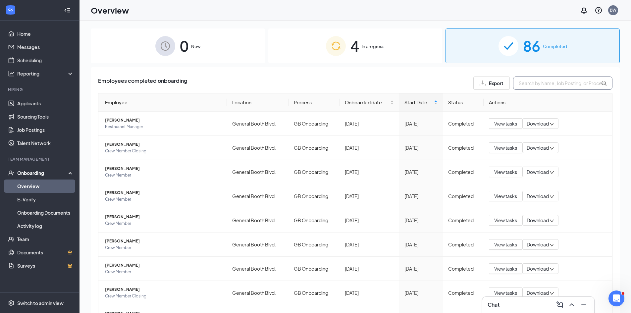
click at [526, 86] on input "text" at bounding box center [562, 82] width 99 height 13
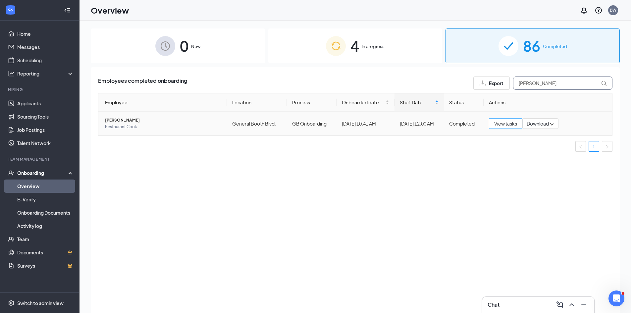
type input "[PERSON_NAME]"
click at [507, 125] on span "View tasks" at bounding box center [505, 123] width 23 height 7
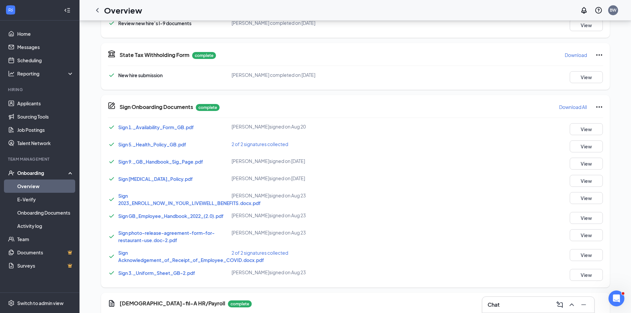
scroll to position [265, 0]
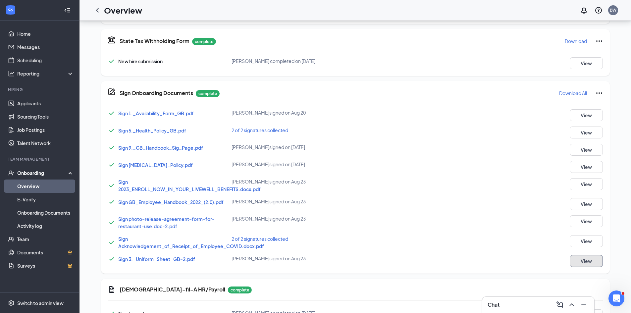
click at [592, 258] on button "View" at bounding box center [586, 261] width 33 height 12
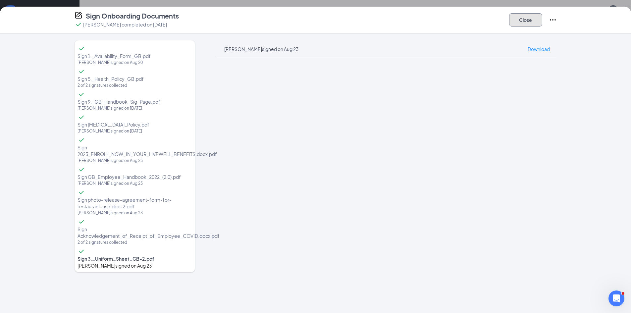
click at [532, 19] on button "Close" at bounding box center [525, 19] width 33 height 13
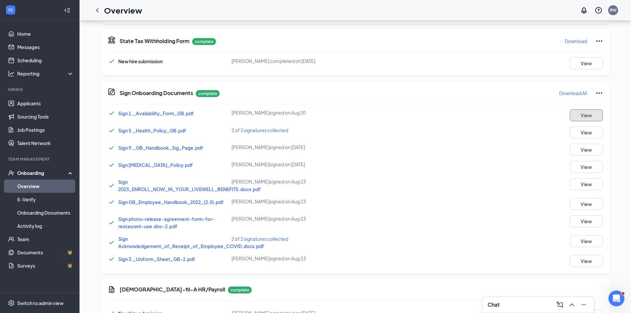
click at [587, 118] on button "View" at bounding box center [586, 115] width 33 height 12
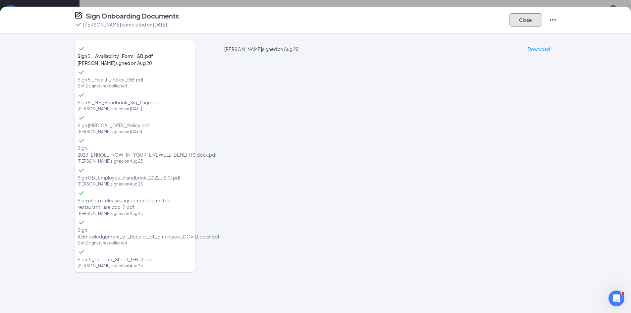
click at [524, 21] on button "Close" at bounding box center [525, 19] width 33 height 13
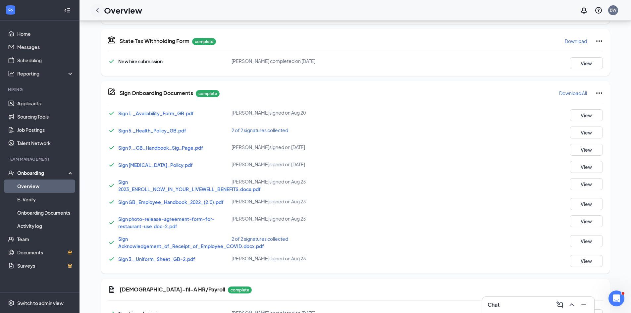
click at [99, 10] on icon "ChevronLeft" at bounding box center [97, 10] width 8 height 8
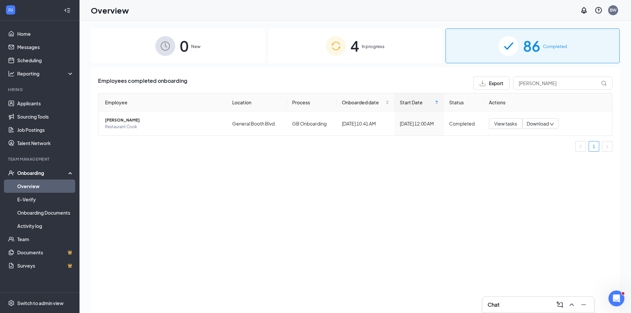
click at [340, 45] on img at bounding box center [336, 46] width 20 height 20
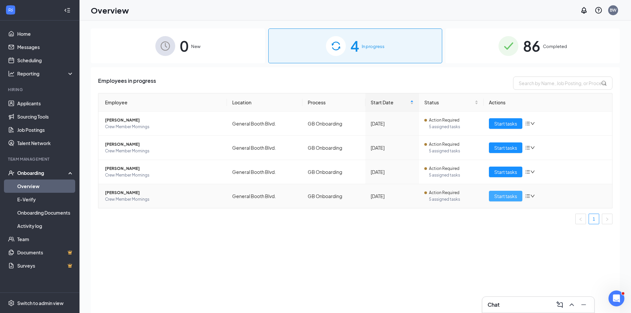
click at [503, 199] on span "Start tasks" at bounding box center [505, 195] width 23 height 7
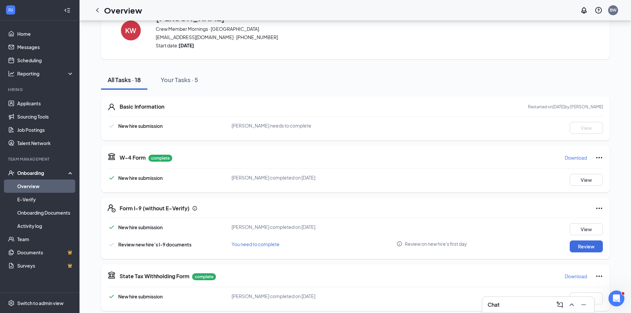
scroll to position [66, 0]
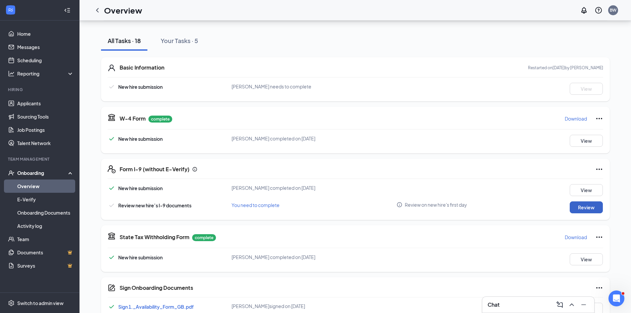
click at [584, 207] on button "Review" at bounding box center [586, 207] width 33 height 12
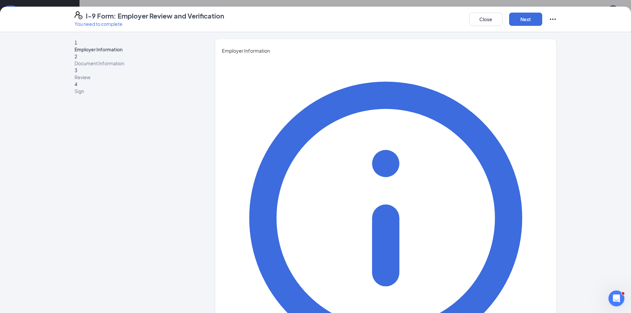
type input "[PERSON_NAME]"
type input "White"
type input "Director"
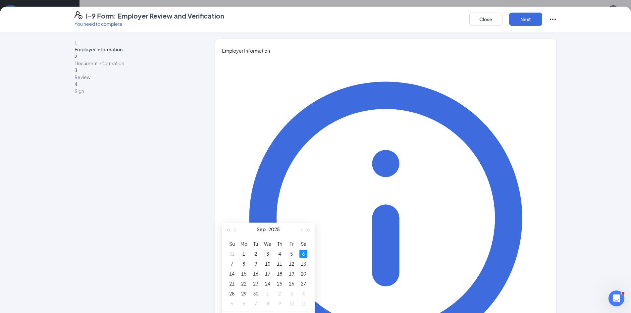
type input "[DATE]"
click at [268, 254] on div "3" at bounding box center [268, 254] width 8 height 8
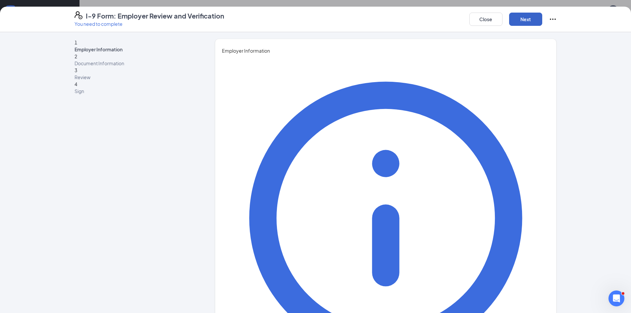
click at [528, 22] on button "Next" at bounding box center [525, 19] width 33 height 13
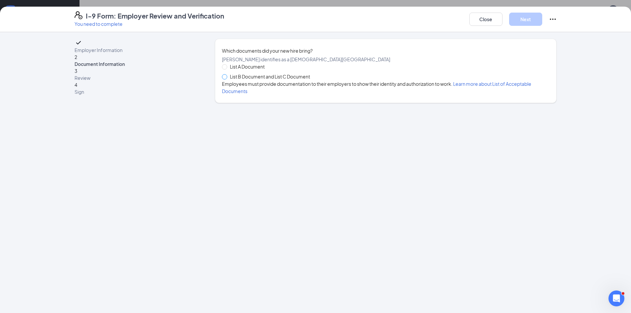
click at [227, 79] on span at bounding box center [224, 76] width 5 height 5
click at [227, 79] on input "List B Document and List C Document" at bounding box center [224, 76] width 5 height 5
radio input "true"
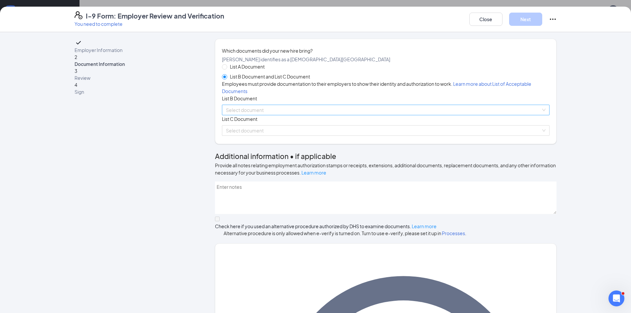
click at [260, 115] on input "search" at bounding box center [383, 110] width 315 height 10
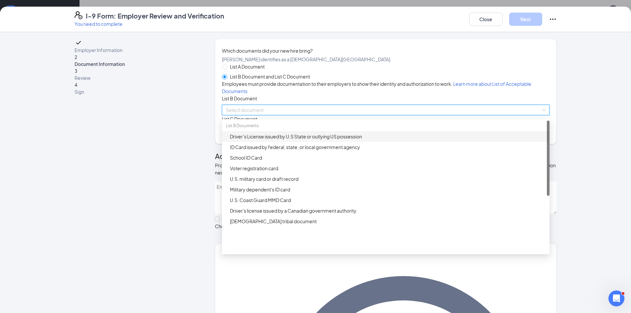
click at [265, 140] on div "Driver’s License issued by U.S State or outlying US possession" at bounding box center [388, 136] width 316 height 7
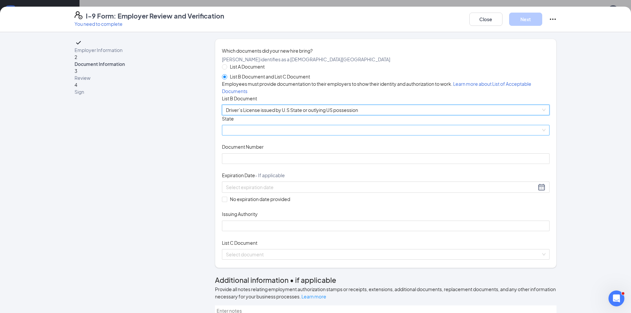
click at [263, 135] on span at bounding box center [386, 130] width 320 height 10
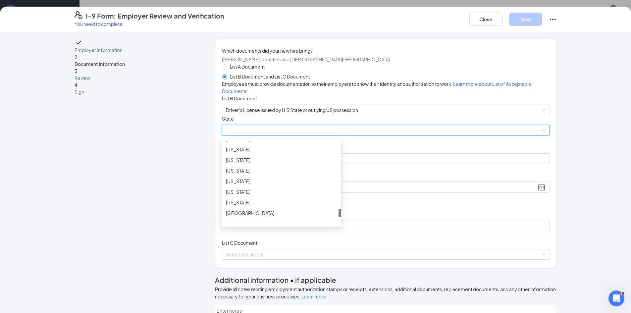
scroll to position [695, 0]
click at [244, 184] on div "[US_STATE]" at bounding box center [281, 178] width 119 height 11
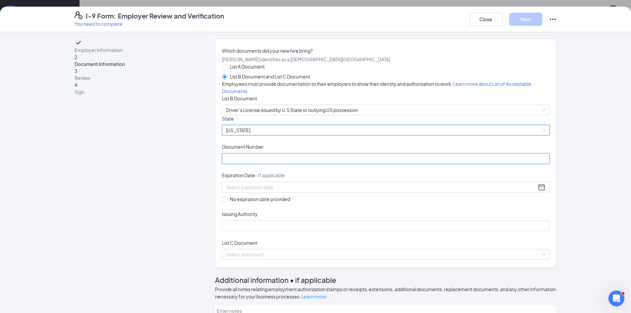
click at [256, 164] on input "Document Number" at bounding box center [386, 158] width 328 height 11
type input "T62136075"
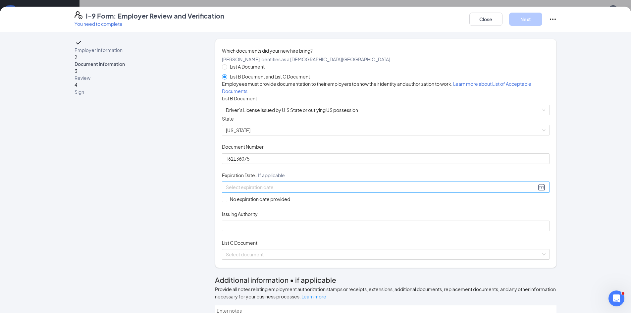
click at [333, 191] on div at bounding box center [386, 187] width 320 height 8
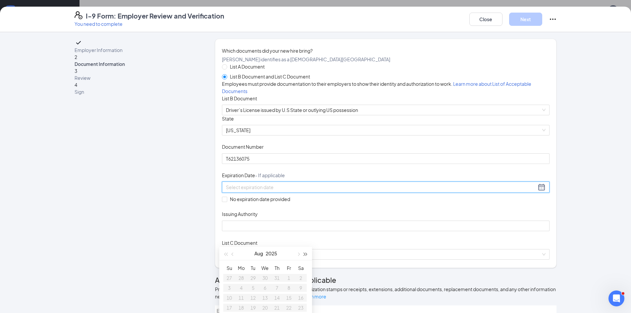
click at [306, 253] on span "button" at bounding box center [305, 254] width 3 height 3
click at [298, 256] on span "button" at bounding box center [297, 254] width 3 height 3
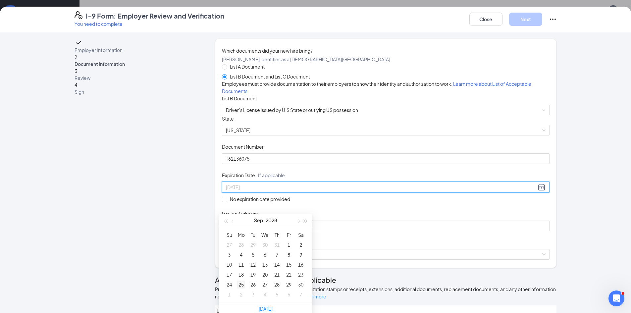
type input "[DATE]"
click at [244, 285] on div "25" at bounding box center [241, 284] width 8 height 8
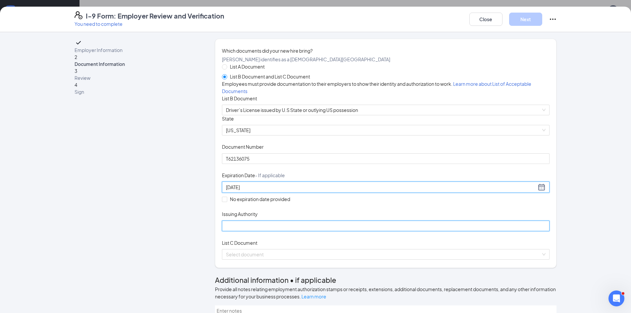
click at [286, 231] on input "Issuing Authority" at bounding box center [386, 226] width 328 height 11
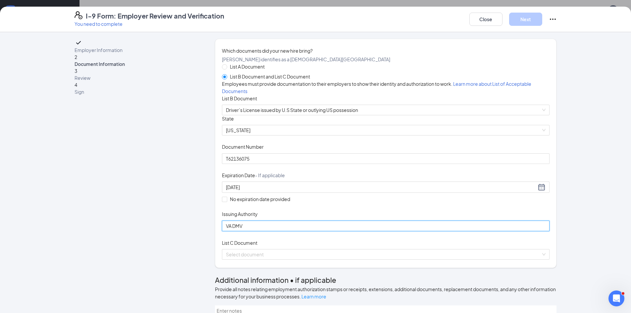
scroll to position [33, 0]
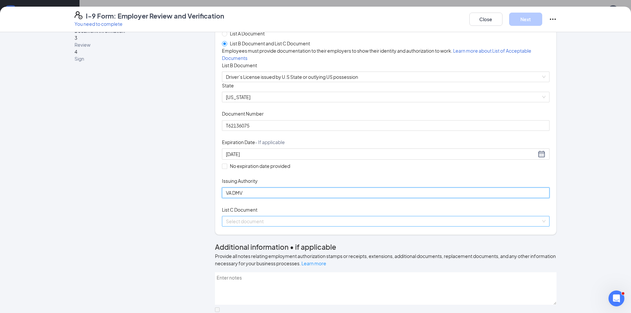
type input "VA DMV"
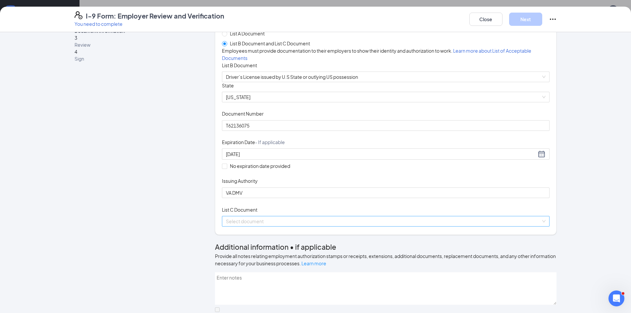
click at [313, 226] on input "search" at bounding box center [383, 221] width 315 height 10
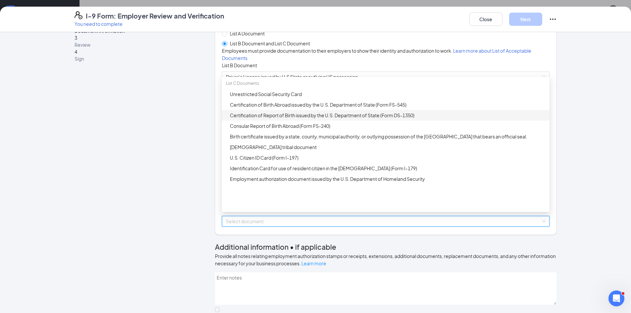
click at [245, 119] on div "Certification of Report of Birth issued by the U.S. Department of State (Form D…" at bounding box center [388, 115] width 316 height 7
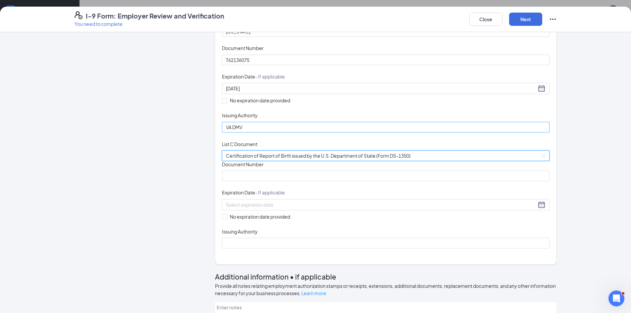
scroll to position [99, 0]
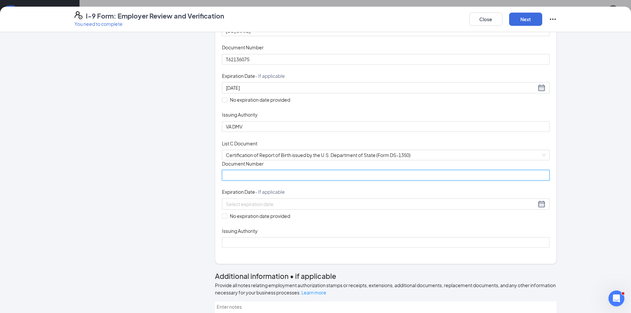
click at [266, 180] on input "Document Number" at bounding box center [386, 175] width 328 height 11
type input "[PHONE_NUMBER]"
click at [223, 218] on input "No expiration date provided" at bounding box center [224, 215] width 5 height 5
checkbox input "true"
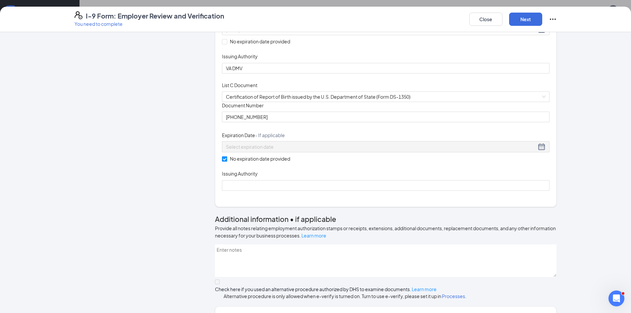
scroll to position [166, 0]
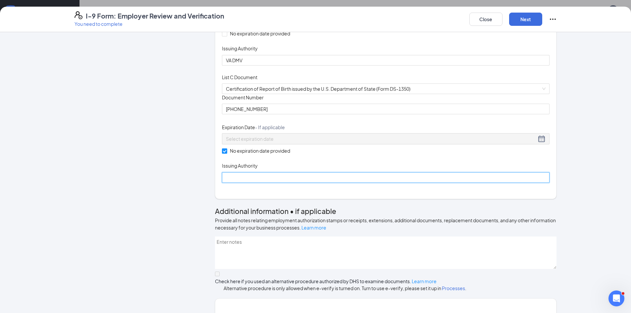
click at [265, 183] on input "Issuing Authority" at bounding box center [386, 177] width 328 height 11
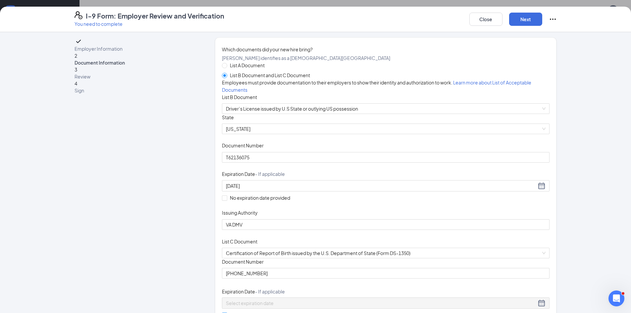
scroll to position [0, 0]
type input "Commonwealth of VA"
click at [525, 21] on button "Next" at bounding box center [525, 19] width 33 height 13
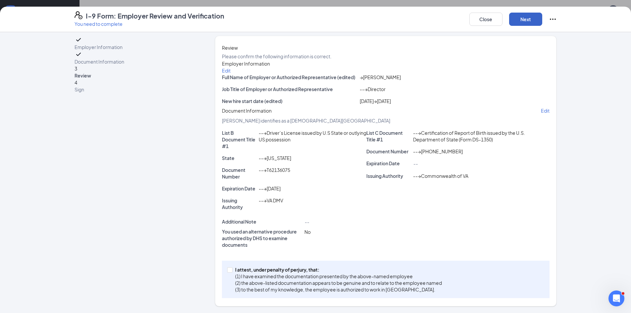
scroll to position [46, 0]
click at [230, 270] on span at bounding box center [229, 269] width 5 height 5
click at [230, 270] on input "I attest, under penalty of [PERSON_NAME], that: (1) I have examined the documen…" at bounding box center [229, 269] width 5 height 5
checkbox input "true"
click at [525, 21] on button "Next" at bounding box center [525, 19] width 33 height 13
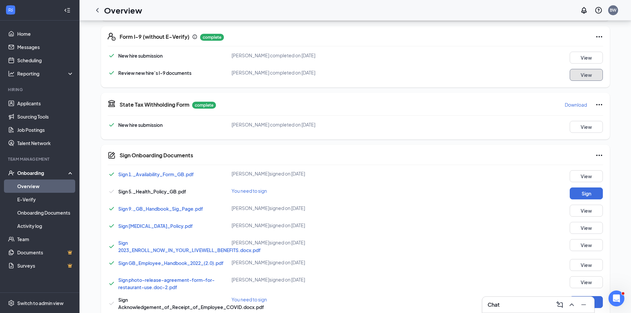
scroll to position [199, 0]
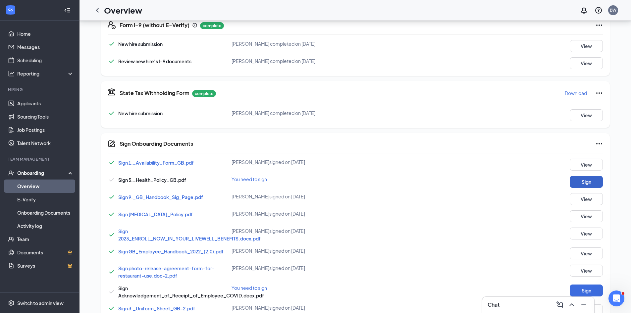
click at [587, 188] on button "Sign" at bounding box center [586, 182] width 33 height 12
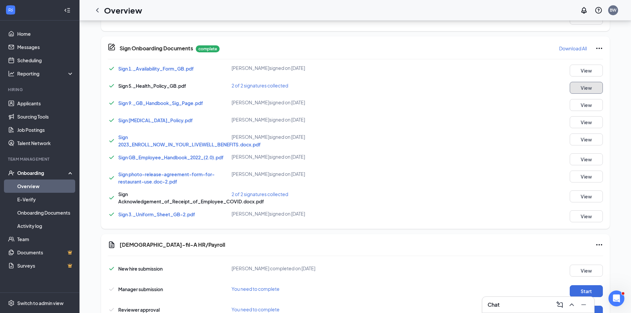
scroll to position [397, 0]
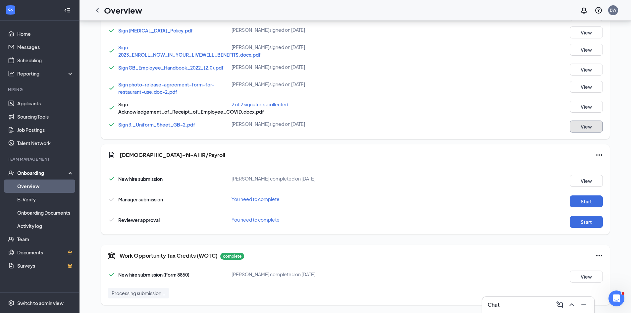
click at [587, 130] on button "View" at bounding box center [586, 127] width 33 height 12
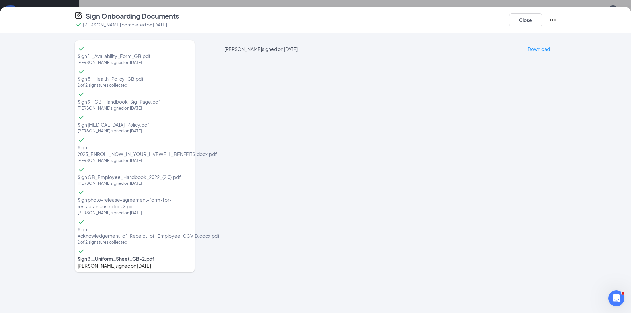
scroll to position [399, 0]
click at [528, 20] on button "Close" at bounding box center [525, 19] width 33 height 13
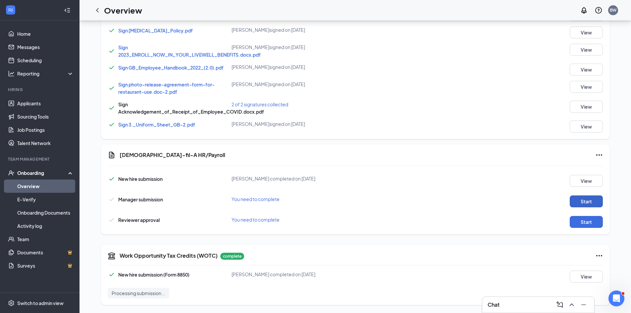
click at [586, 200] on button "Start" at bounding box center [586, 201] width 33 height 12
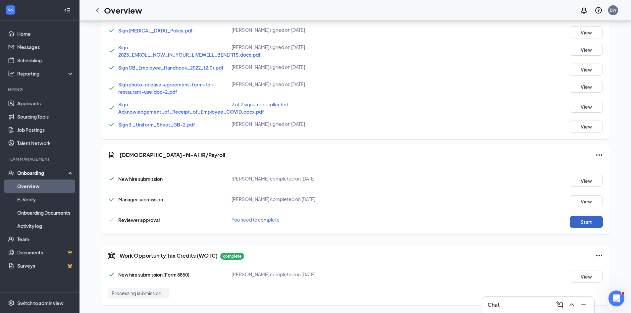
click at [588, 225] on button "Start" at bounding box center [586, 222] width 33 height 12
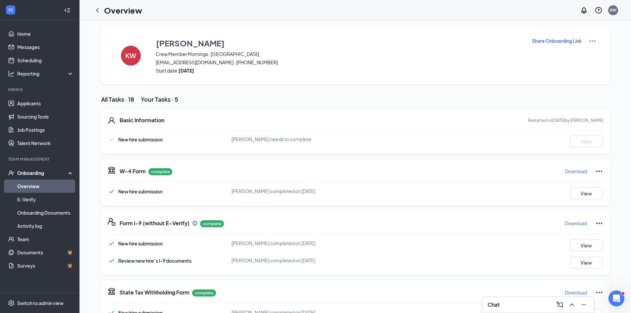
scroll to position [0, 0]
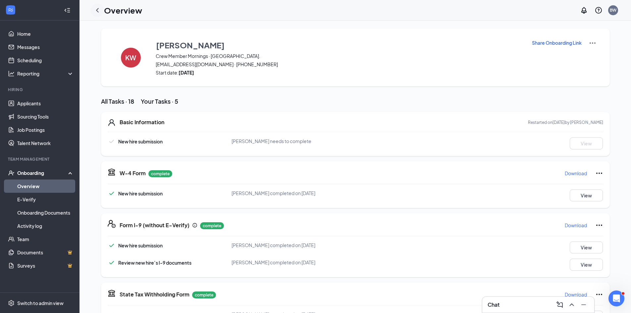
click at [99, 10] on icon "ChevronLeft" at bounding box center [97, 10] width 8 height 8
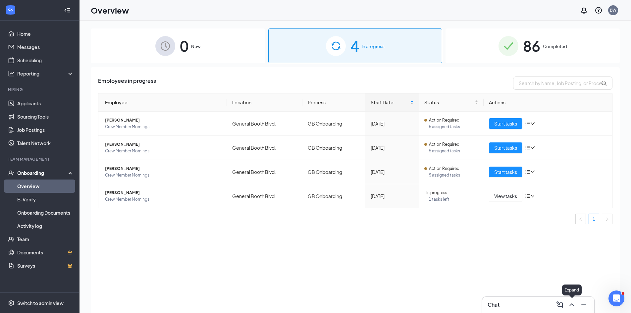
click at [573, 304] on icon "ChevronUp" at bounding box center [571, 304] width 4 height 3
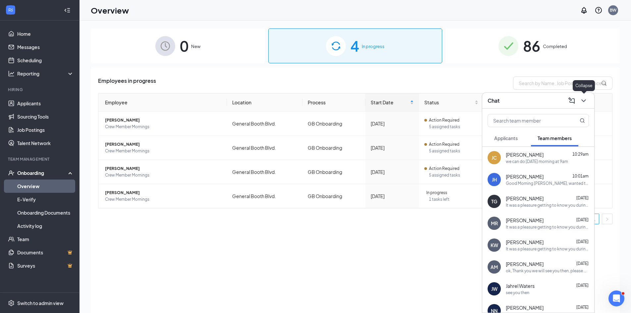
click at [584, 99] on icon "ChevronDown" at bounding box center [584, 101] width 8 height 8
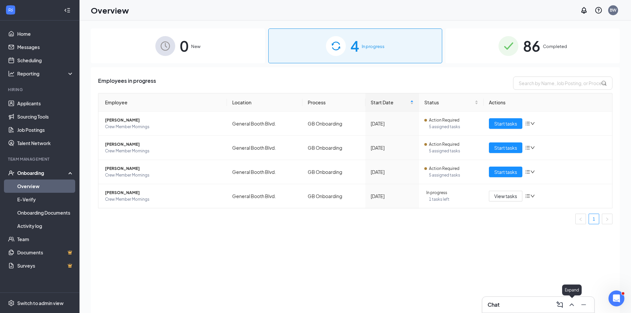
click at [570, 302] on icon "ChevronUp" at bounding box center [572, 305] width 8 height 8
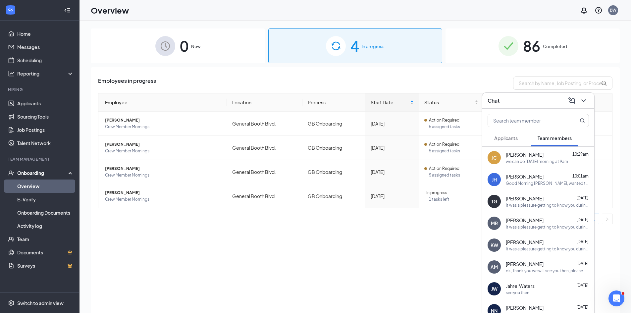
click at [556, 203] on div "It was a pleasure getting to know you during the interview process. we believe …" at bounding box center [547, 205] width 83 height 6
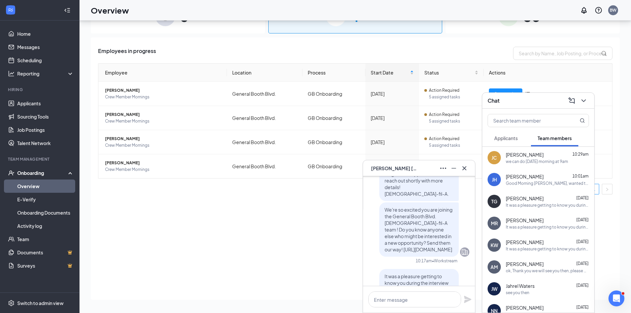
scroll to position [-298, 0]
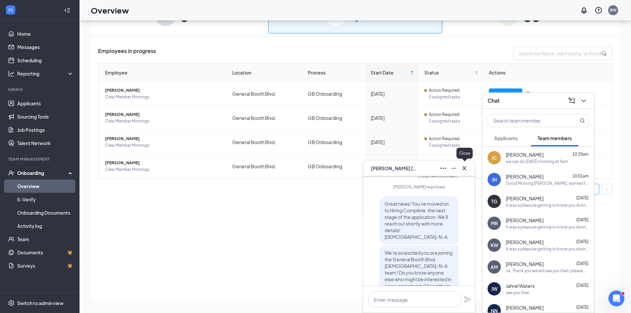
click at [465, 168] on icon "Cross" at bounding box center [464, 168] width 4 height 4
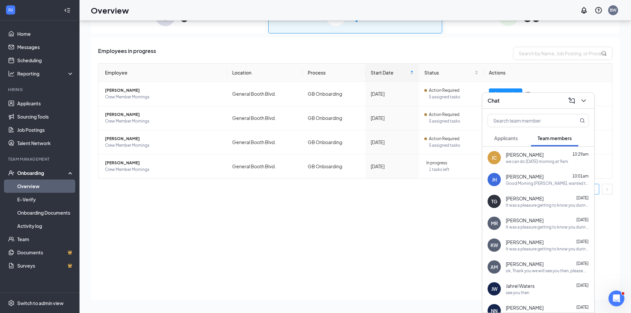
click at [534, 221] on span "[PERSON_NAME]" at bounding box center [525, 220] width 38 height 7
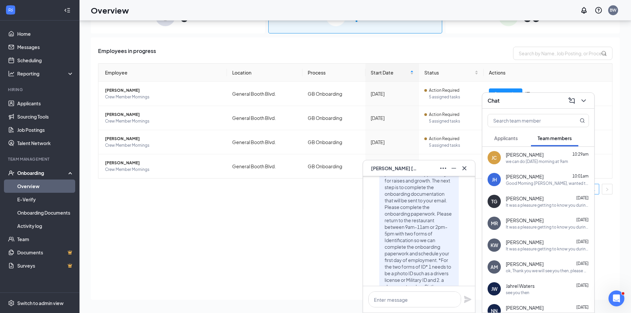
scroll to position [-99, 0]
click at [464, 168] on icon "Cross" at bounding box center [464, 168] width 8 height 8
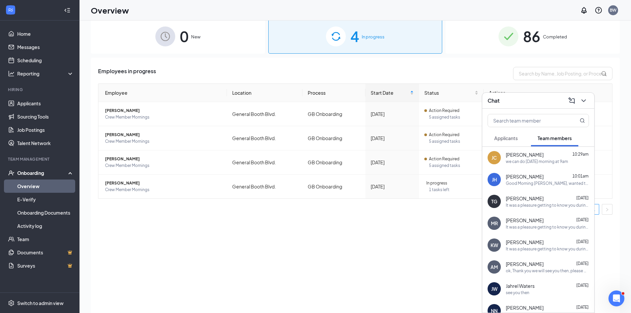
scroll to position [0, 0]
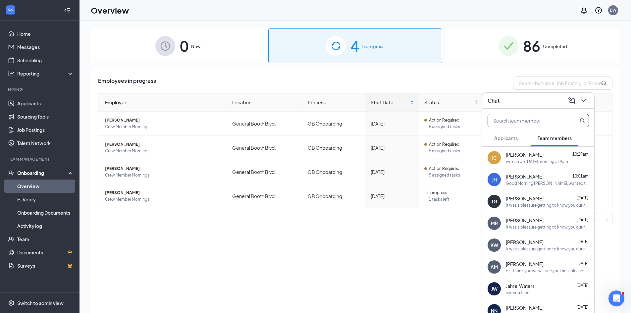
click at [518, 124] on input "text" at bounding box center [527, 120] width 78 height 13
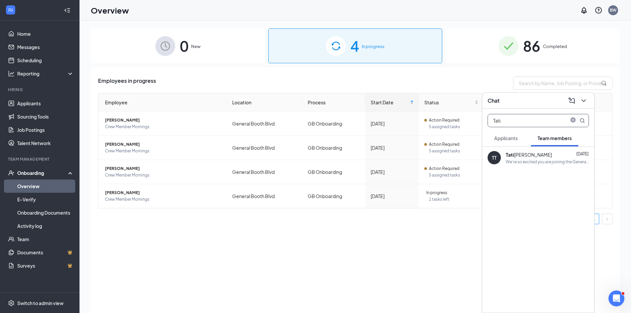
type input "Tati"
click at [537, 155] on div "[PERSON_NAME]" at bounding box center [529, 154] width 46 height 7
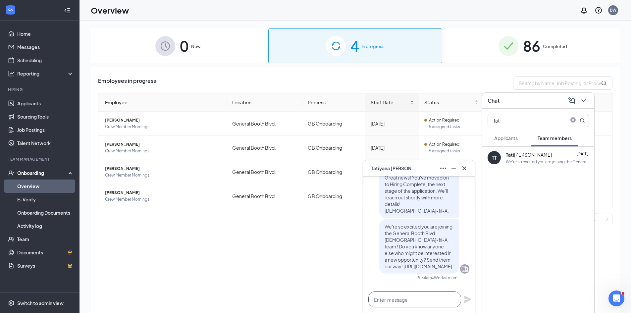
click at [391, 301] on textarea at bounding box center [414, 299] width 93 height 16
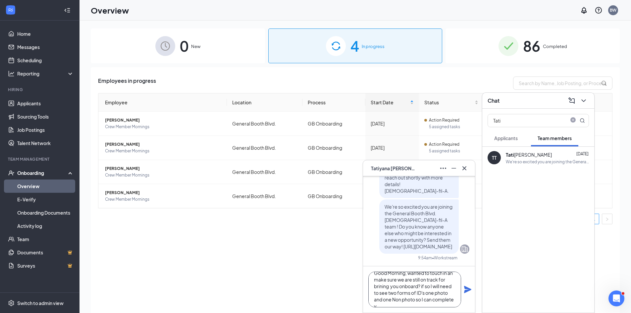
scroll to position [14, 0]
type textarea "Good Morning, wanted to touch in an make sure we are still on track for brining…"
click at [467, 289] on icon "Plane" at bounding box center [468, 289] width 8 height 8
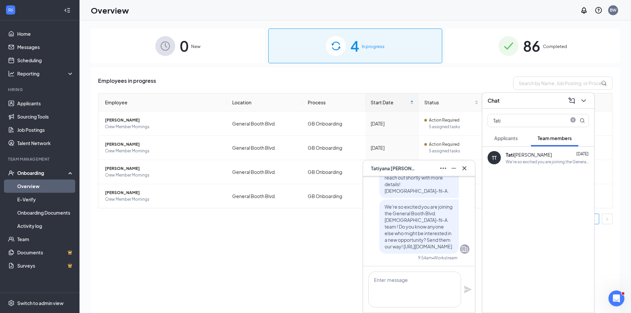
scroll to position [0, 0]
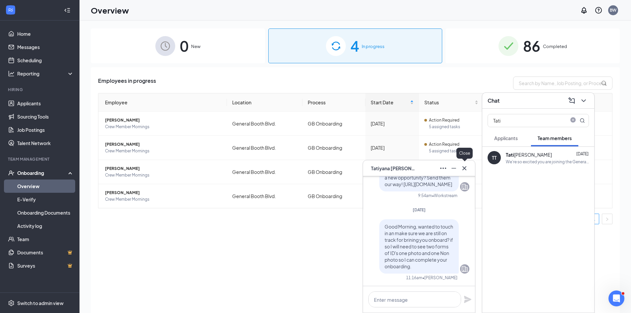
click at [464, 168] on icon "Cross" at bounding box center [464, 168] width 4 height 4
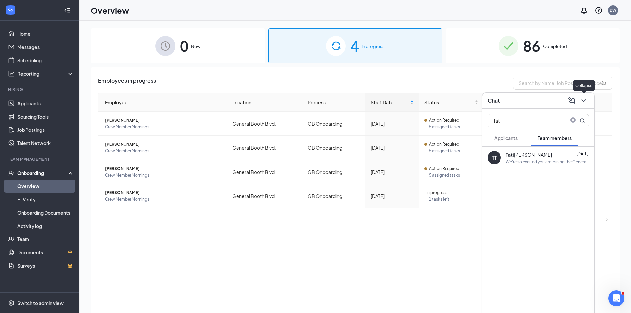
click at [585, 103] on icon "ChevronDown" at bounding box center [584, 101] width 8 height 8
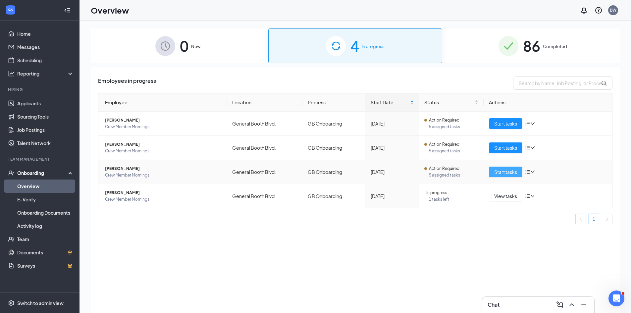
click at [509, 170] on span "Start tasks" at bounding box center [505, 171] width 23 height 7
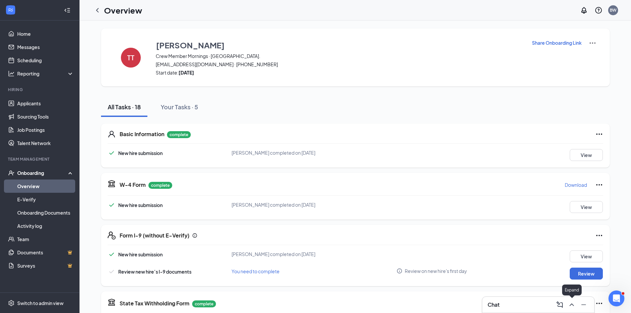
click at [573, 304] on icon "ChevronUp" at bounding box center [572, 305] width 8 height 8
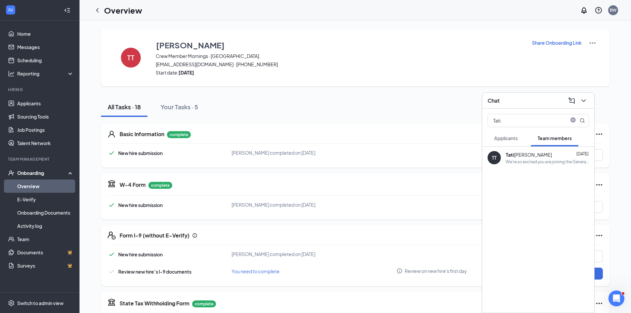
click at [538, 164] on div "TT [PERSON_NAME] [DATE] We're so excited you are joining the General Booth Blvd…" at bounding box center [538, 158] width 112 height 22
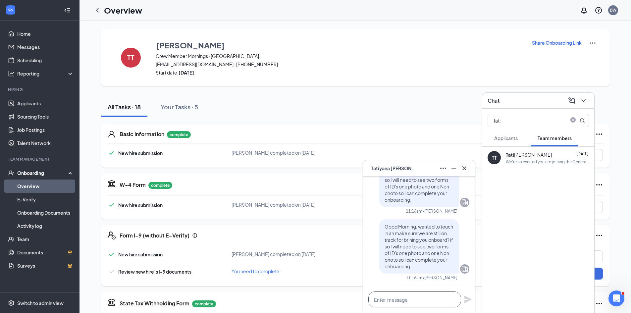
click at [405, 303] on textarea at bounding box center [414, 299] width 93 height 16
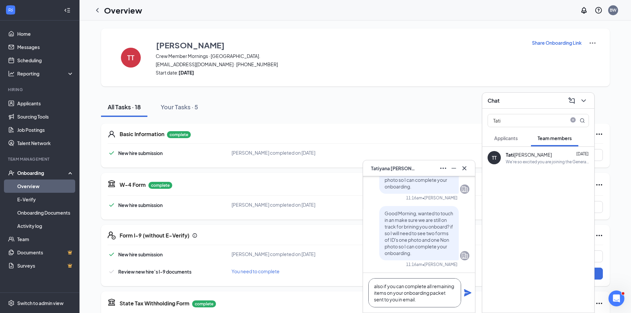
type textarea "also if you can complete all remaining items on your onboarding packet sent to …"
click at [467, 292] on icon "Plane" at bounding box center [467, 292] width 7 height 7
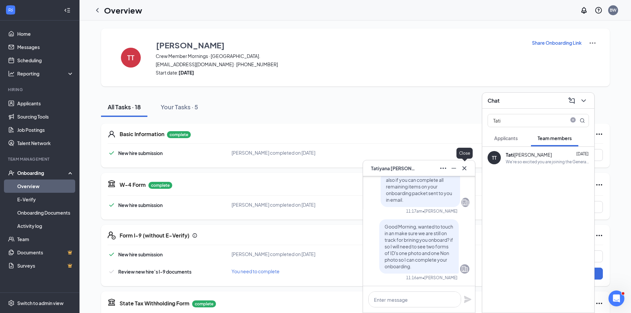
click at [464, 167] on icon "Cross" at bounding box center [464, 168] width 8 height 8
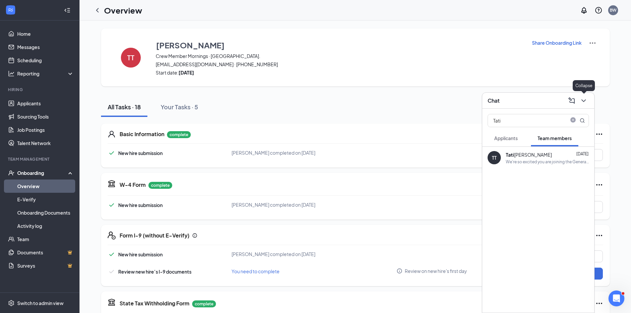
click at [584, 101] on icon "ChevronDown" at bounding box center [583, 100] width 4 height 3
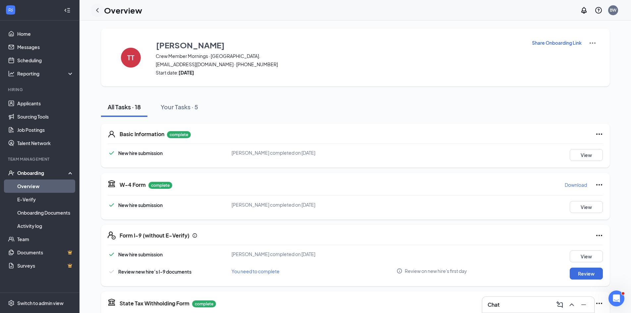
click at [98, 10] on icon "ChevronLeft" at bounding box center [97, 10] width 8 height 8
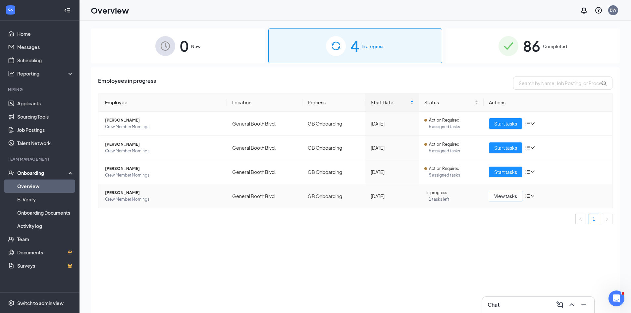
click at [508, 197] on span "View tasks" at bounding box center [505, 195] width 23 height 7
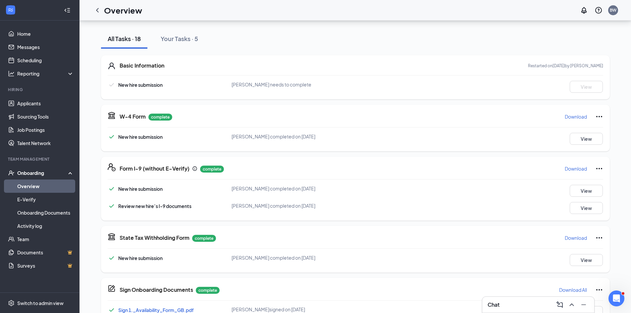
scroll to position [35, 0]
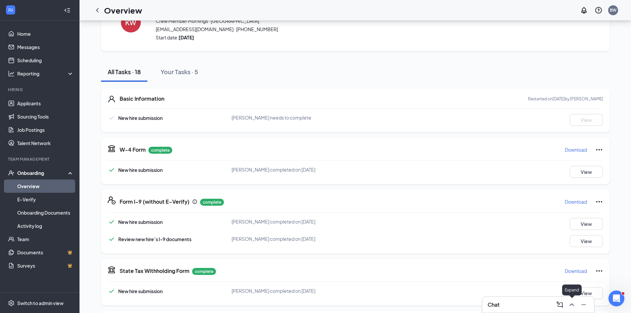
click at [573, 302] on icon "ChevronUp" at bounding box center [572, 305] width 8 height 8
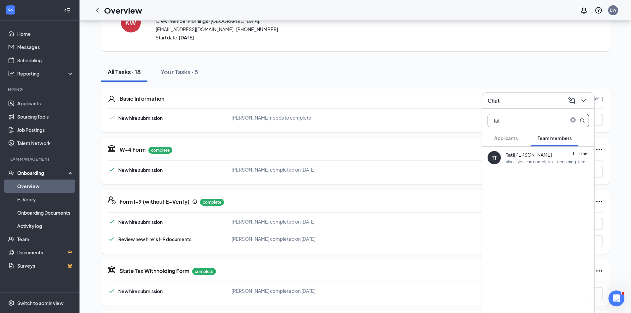
drag, startPoint x: 508, startPoint y: 122, endPoint x: 483, endPoint y: 129, distance: 25.9
click at [483, 129] on div "Tati" at bounding box center [538, 119] width 112 height 21
type input "kee"
click at [506, 157] on b "Kee" at bounding box center [510, 155] width 9 height 6
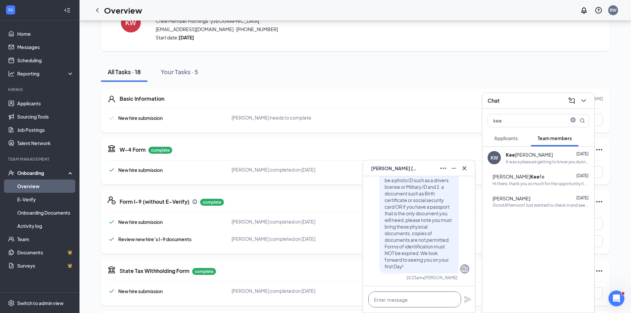
click at [410, 299] on textarea at bounding box center [414, 299] width 93 height 16
click at [463, 166] on icon "Cross" at bounding box center [464, 168] width 8 height 8
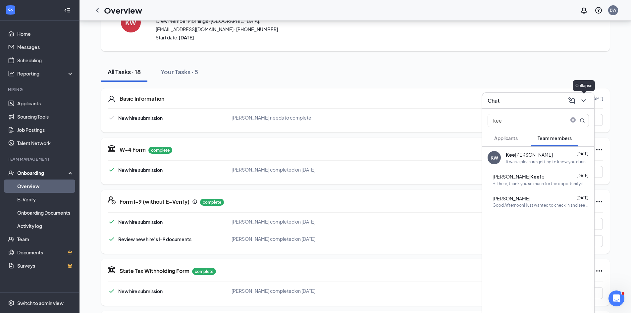
click at [585, 99] on icon "ChevronDown" at bounding box center [583, 100] width 4 height 3
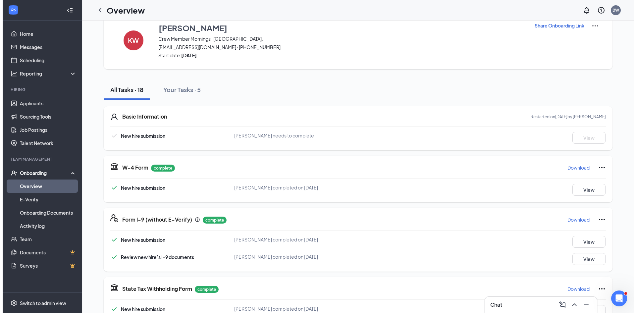
scroll to position [0, 0]
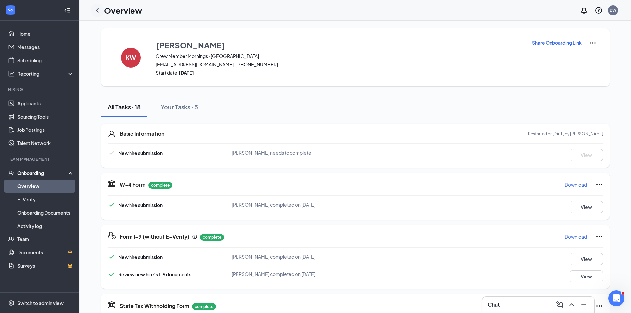
click at [100, 10] on icon "ChevronLeft" at bounding box center [97, 10] width 8 height 8
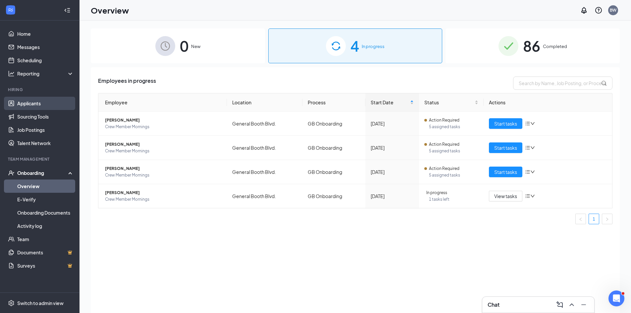
click at [26, 104] on link "Applicants" at bounding box center [45, 103] width 57 height 13
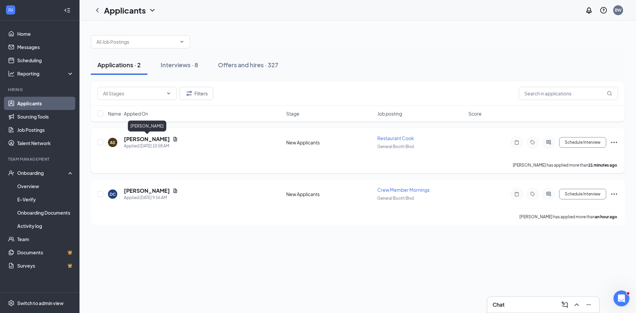
click at [157, 142] on h5 "[PERSON_NAME]" at bounding box center [147, 138] width 46 height 7
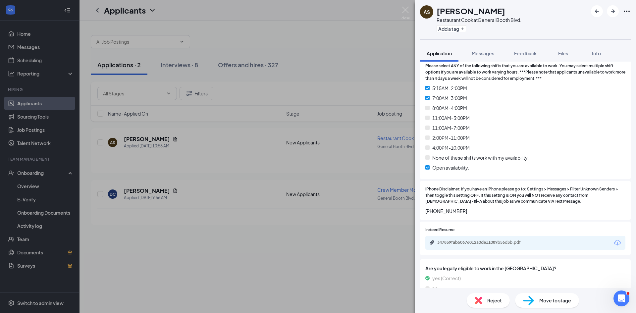
scroll to position [364, 0]
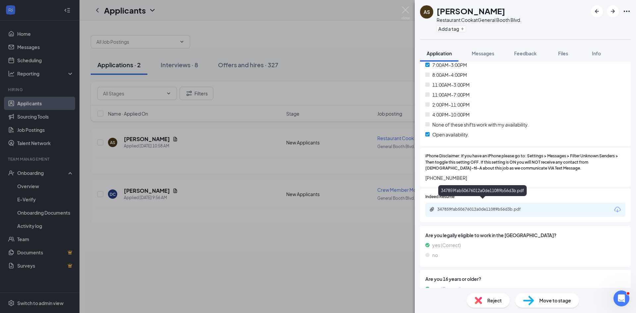
click at [489, 207] on div "347859fab50676012a0de11089b56d3b.pdf" at bounding box center [483, 209] width 93 height 5
click at [547, 299] on span "Move to stage" at bounding box center [555, 300] width 32 height 7
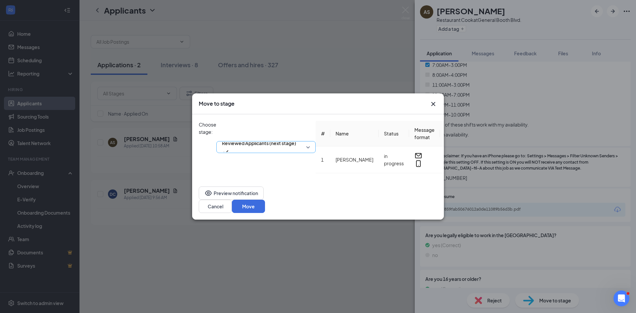
click at [310, 142] on span "Reviewed Applicants (next stage)" at bounding box center [266, 147] width 88 height 10
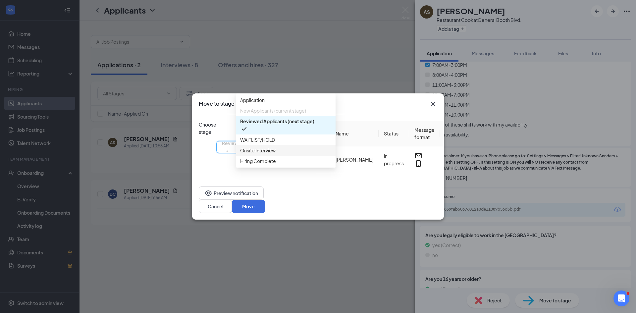
click at [278, 154] on span "Onsite Interview" at bounding box center [285, 150] width 91 height 7
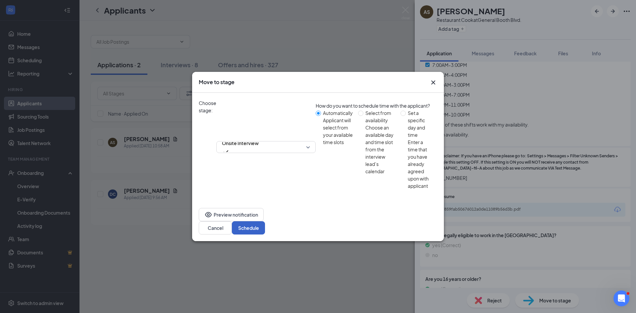
click at [265, 221] on button "Schedule" at bounding box center [248, 227] width 33 height 13
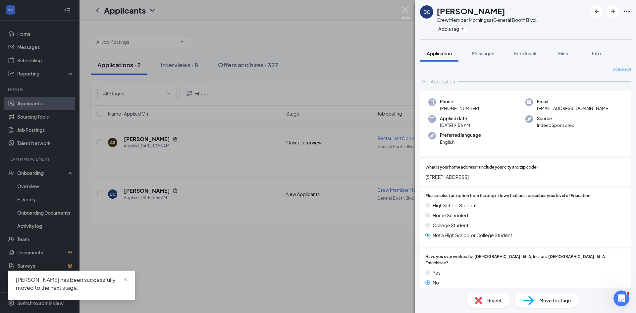
click at [405, 10] on img at bounding box center [405, 13] width 8 height 13
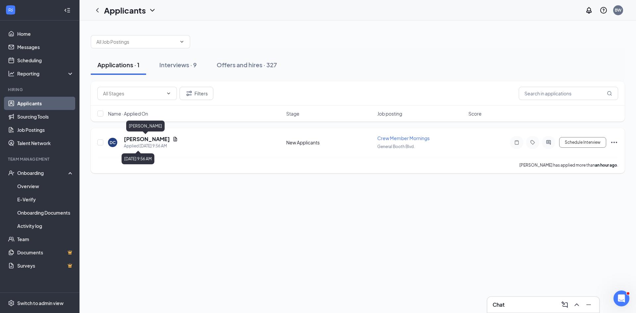
click at [151, 140] on h5 "[PERSON_NAME]" at bounding box center [147, 138] width 46 height 7
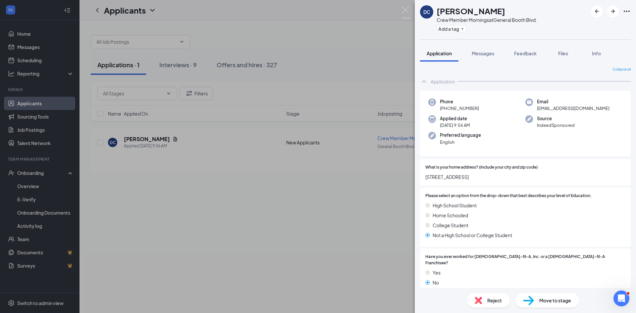
click at [494, 301] on span "Reject" at bounding box center [494, 300] width 15 height 7
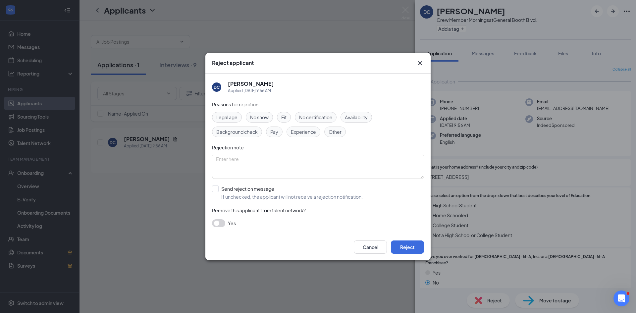
click at [286, 116] on span "Fit" at bounding box center [283, 117] width 5 height 7
click at [218, 190] on input "Send rejection message If unchecked, the applicant will not receive a rejection…" at bounding box center [287, 192] width 151 height 15
checkbox input "true"
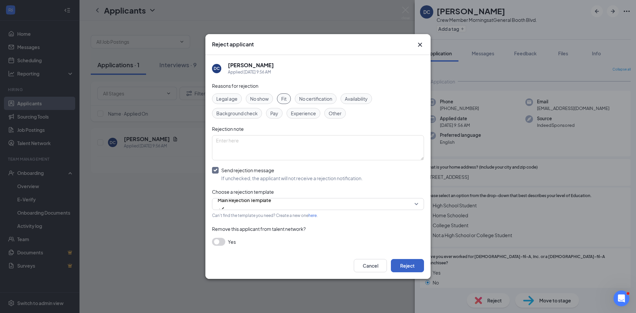
click at [407, 266] on button "Reject" at bounding box center [407, 265] width 33 height 13
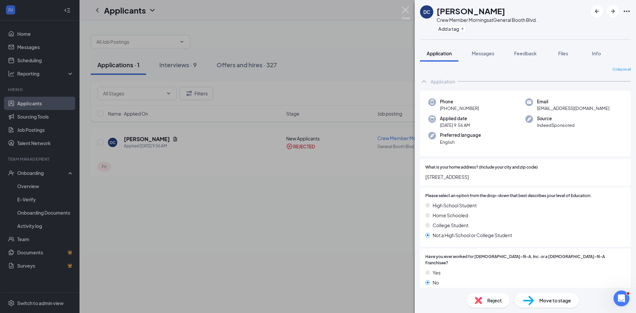
click at [404, 10] on img at bounding box center [405, 13] width 8 height 13
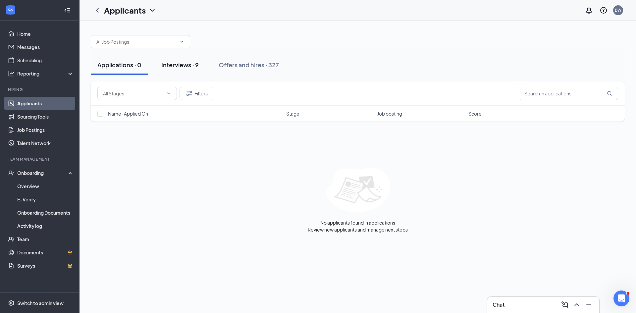
click at [186, 65] on div "Interviews · 9" at bounding box center [179, 65] width 37 height 8
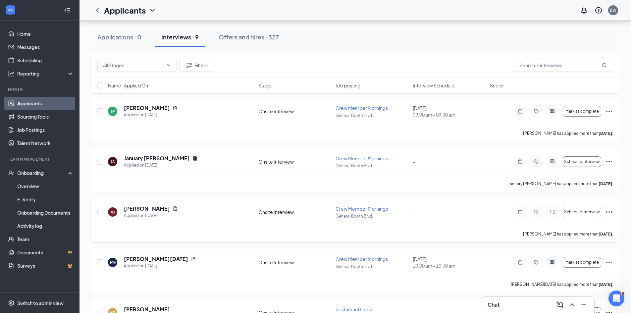
scroll to position [265, 0]
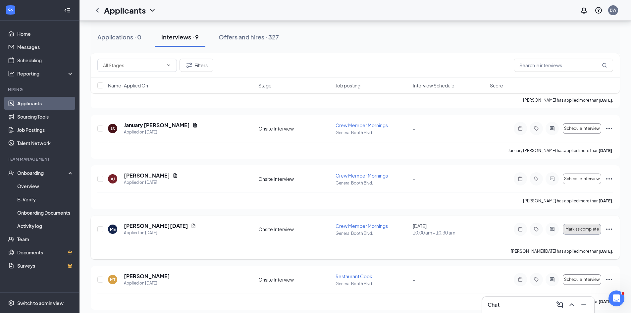
click at [587, 231] on span "Mark as complete" at bounding box center [581, 229] width 33 height 5
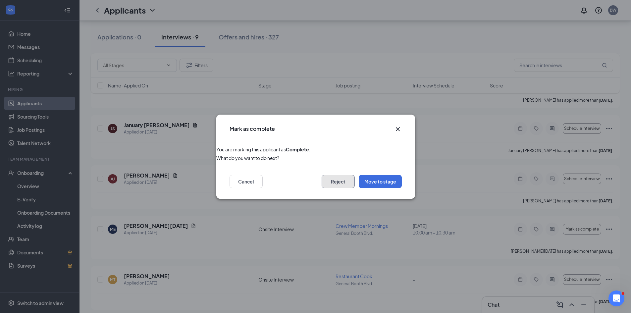
click at [332, 180] on button "Reject" at bounding box center [338, 181] width 33 height 13
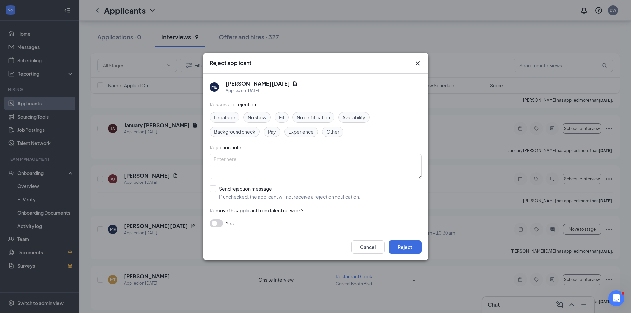
click at [283, 117] on span "Fit" at bounding box center [281, 117] width 5 height 7
click at [213, 191] on input "Send rejection message If unchecked, the applicant will not receive a rejection…" at bounding box center [285, 192] width 151 height 15
checkbox input "true"
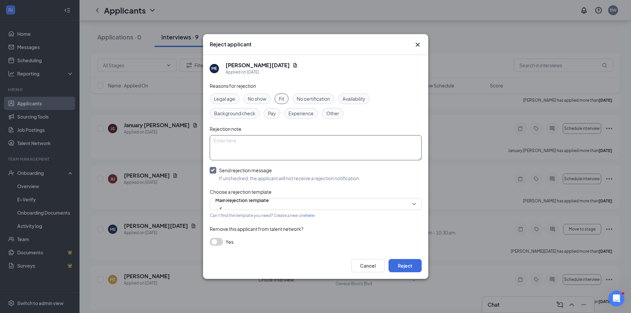
click at [221, 139] on textarea at bounding box center [316, 147] width 212 height 25
type textarea "not able to remove facial piercings. nice personality"
click at [407, 265] on button "Reject" at bounding box center [404, 265] width 33 height 13
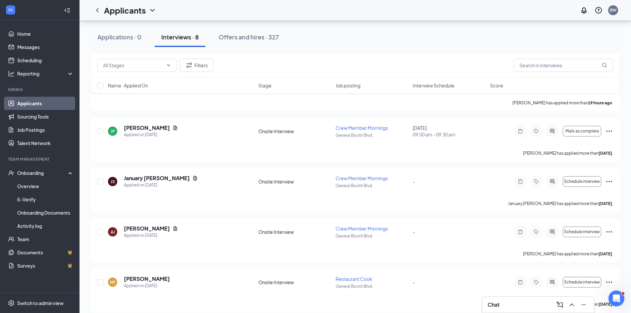
scroll to position [219, 0]
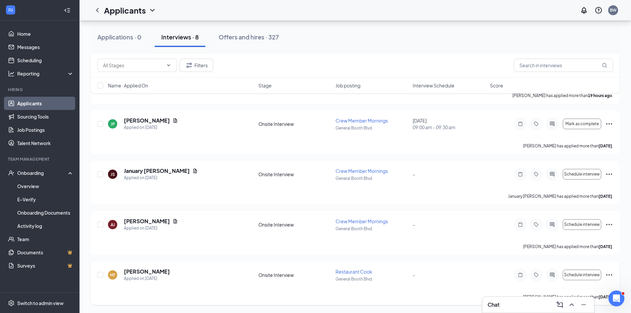
click at [608, 274] on icon "Ellipses" at bounding box center [609, 275] width 8 height 8
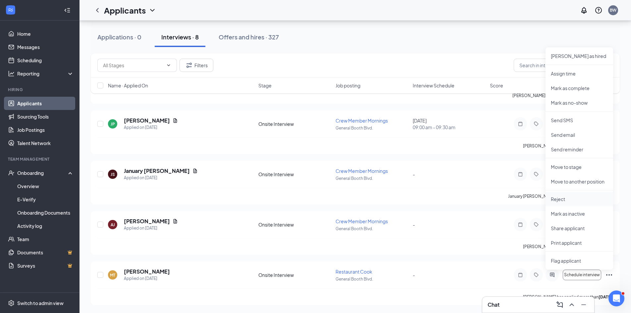
click at [565, 201] on p "Reject" at bounding box center [579, 199] width 57 height 7
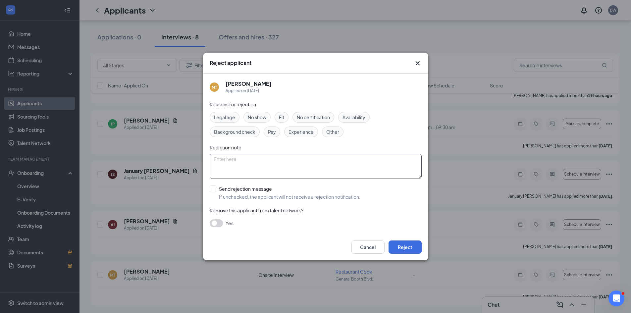
click at [237, 154] on textarea at bounding box center [316, 166] width 212 height 25
type textarea "never set up interview"
click at [407, 249] on button "Reject" at bounding box center [404, 246] width 33 height 13
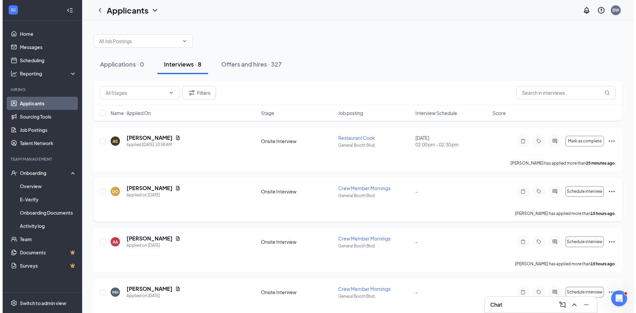
scroll to position [0, 0]
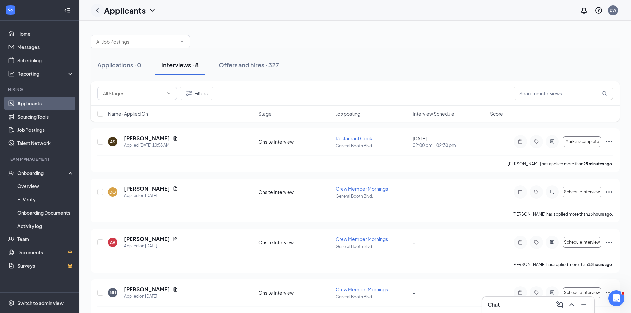
click at [98, 9] on icon "ChevronLeft" at bounding box center [97, 10] width 8 height 8
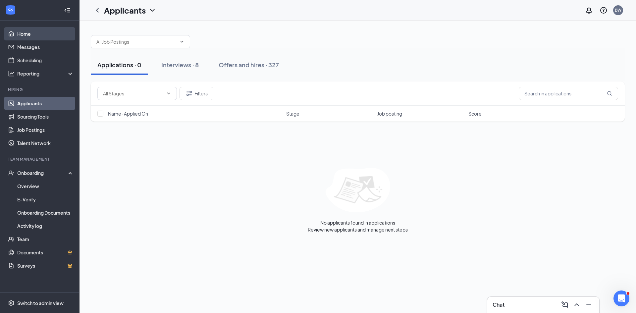
click at [23, 33] on link "Home" at bounding box center [45, 33] width 57 height 13
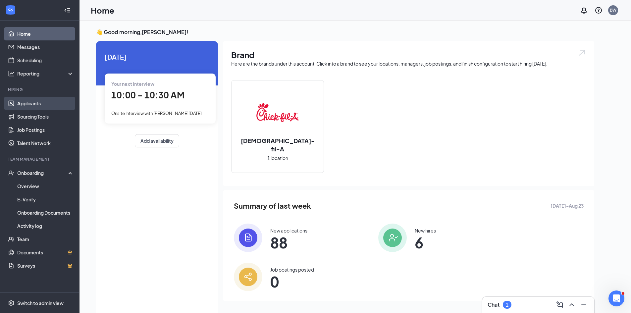
click at [36, 105] on link "Applicants" at bounding box center [45, 103] width 57 height 13
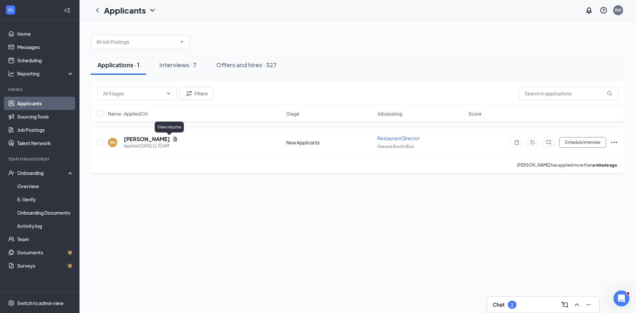
click at [173, 140] on icon "Document" at bounding box center [175, 138] width 5 height 5
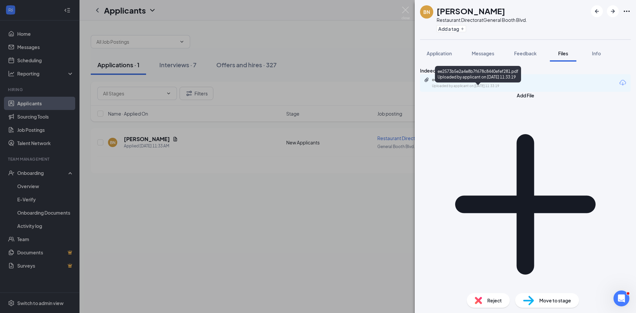
click at [481, 82] on div "ee2573b5e2a4e8b7f678c8440efef281.pdf" at bounding box center [478, 79] width 93 height 5
click at [444, 51] on span "Application" at bounding box center [439, 53] width 25 height 6
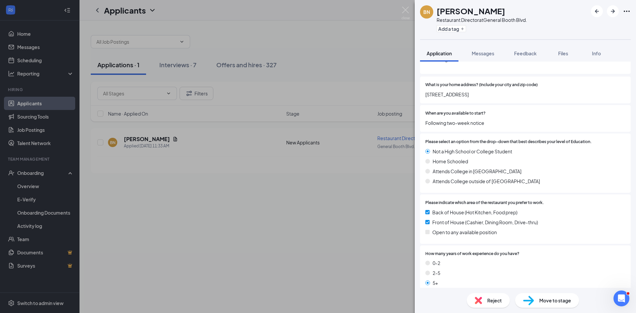
scroll to position [99, 0]
click at [405, 10] on img at bounding box center [405, 13] width 8 height 13
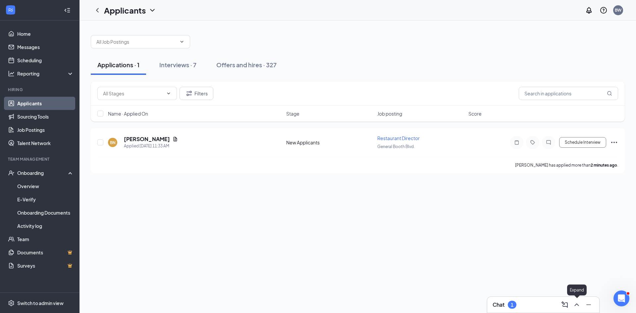
click at [577, 303] on icon "ChevronUp" at bounding box center [577, 305] width 8 height 8
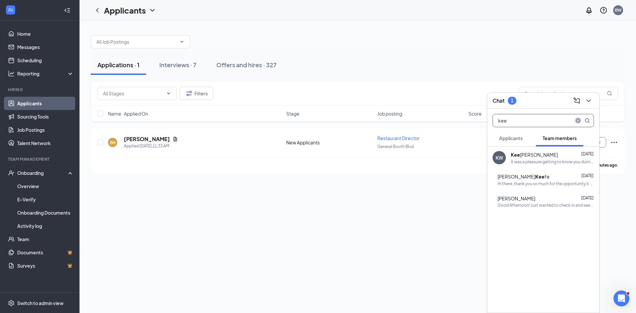
click at [578, 120] on icon "close-circle" at bounding box center [577, 120] width 5 height 5
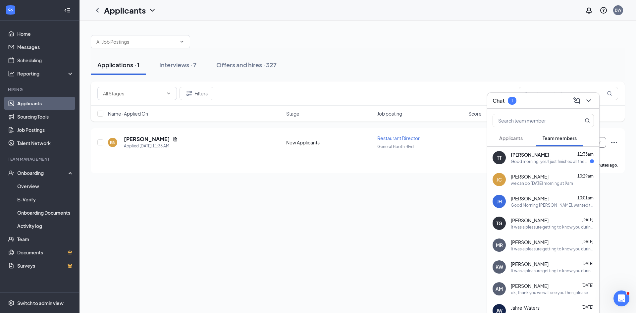
click at [554, 165] on div "TT [PERSON_NAME] 11:33am Good morning, yes! I just finished all the documents a…" at bounding box center [543, 158] width 112 height 22
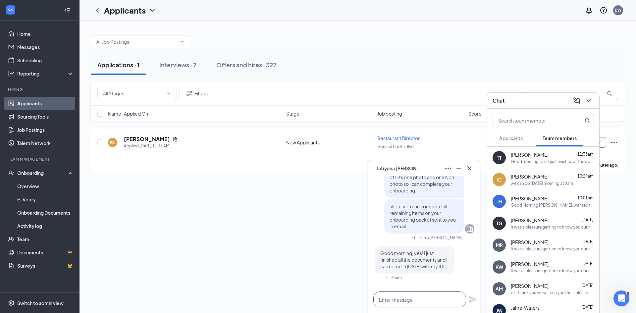
click at [409, 302] on textarea at bounding box center [419, 299] width 93 height 16
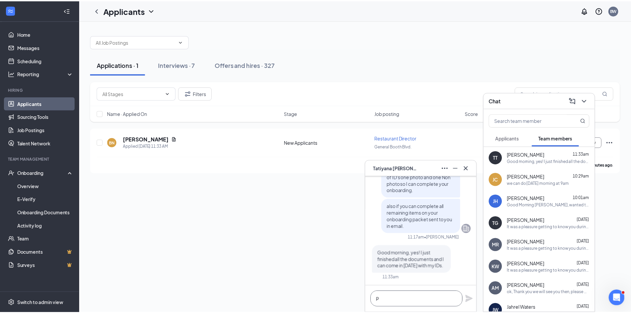
scroll to position [0, 0]
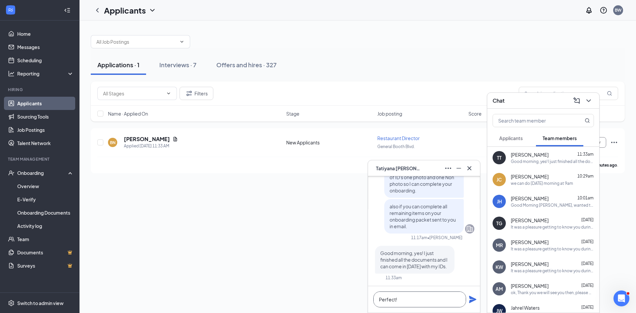
type textarea "Perfect!"
click at [473, 300] on icon "Plane" at bounding box center [472, 299] width 7 height 7
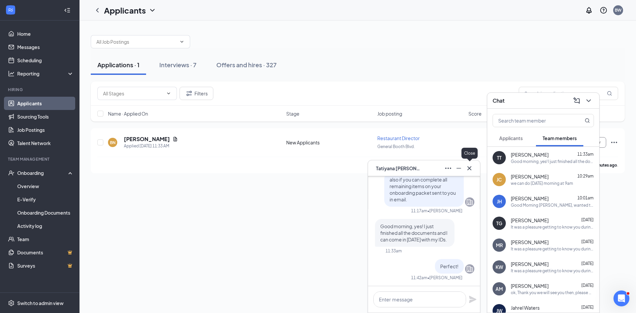
click at [470, 168] on icon "Cross" at bounding box center [469, 168] width 4 height 4
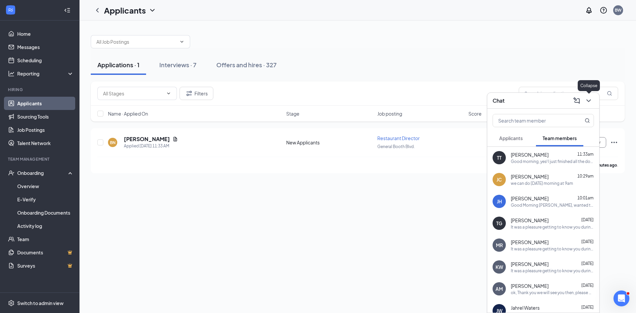
click at [588, 102] on icon "ChevronDown" at bounding box center [589, 101] width 8 height 8
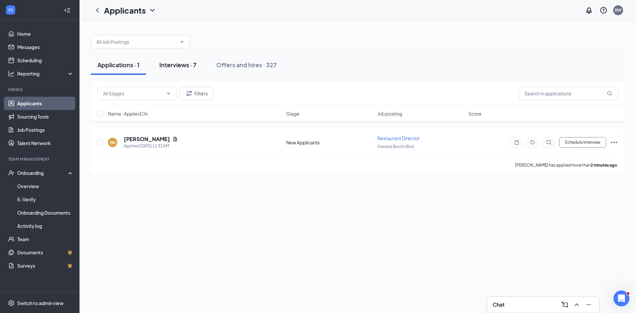
click at [183, 65] on div "Interviews · 7" at bounding box center [177, 65] width 37 height 8
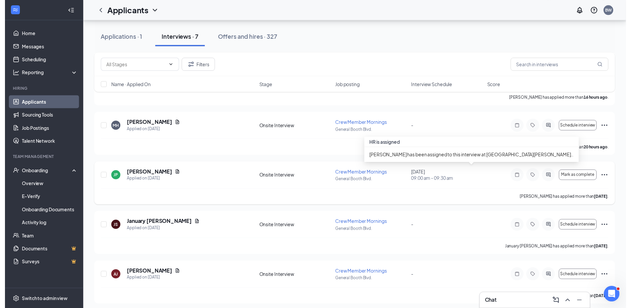
scroll to position [169, 0]
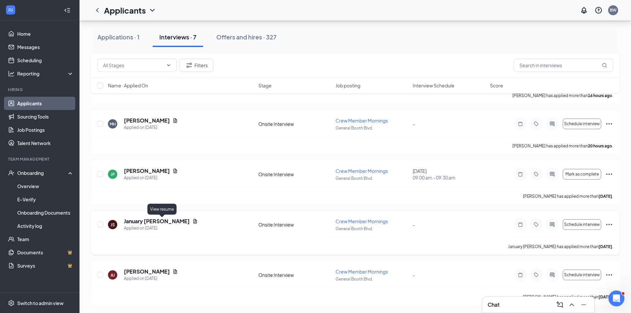
click at [192, 221] on icon "Document" at bounding box center [194, 221] width 5 height 5
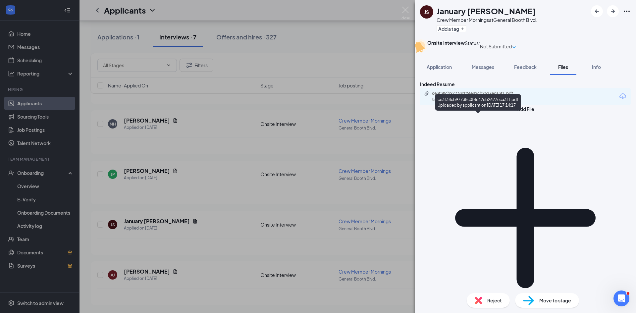
click at [518, 96] on div "ce3f38cb97738c0f4e42cb2627eca3f1.pdf" at bounding box center [478, 93] width 93 height 5
click at [405, 10] on img at bounding box center [405, 13] width 8 height 13
